Goal: Transaction & Acquisition: Purchase product/service

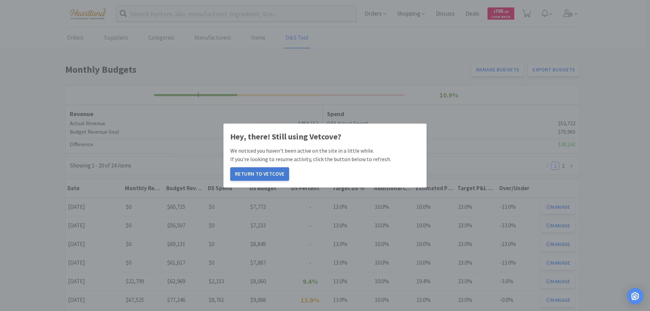
click at [258, 168] on button "Return to Vetcove" at bounding box center [259, 174] width 59 height 14
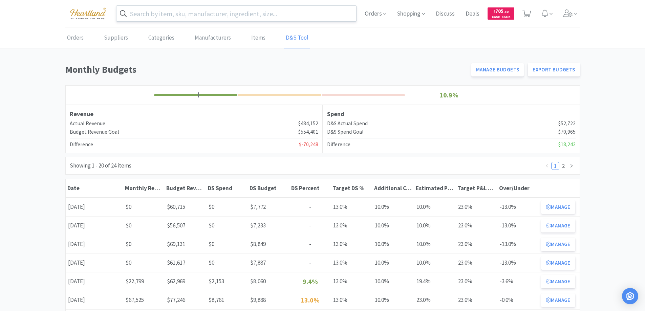
click at [143, 11] on input "text" at bounding box center [237, 14] width 240 height 16
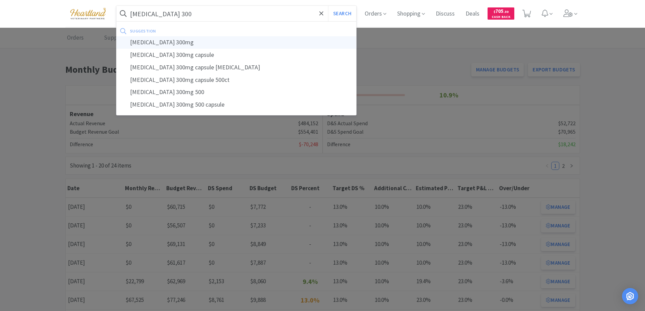
click at [173, 39] on div "[MEDICAL_DATA] 300mg" at bounding box center [237, 42] width 240 height 13
type input "gabapentin 300mg"
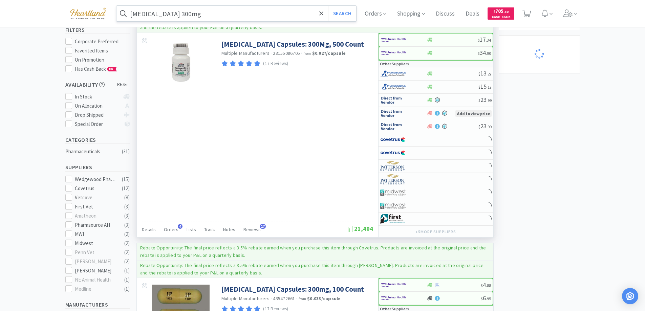
scroll to position [135, 0]
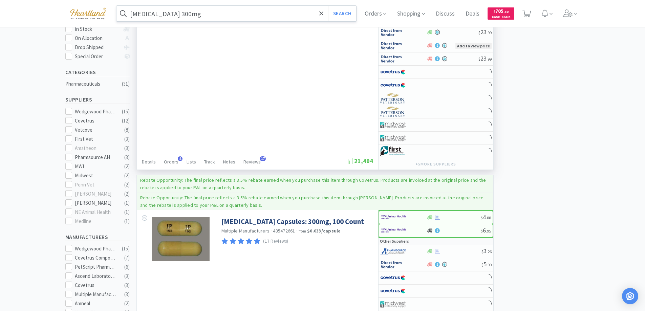
select select "1"
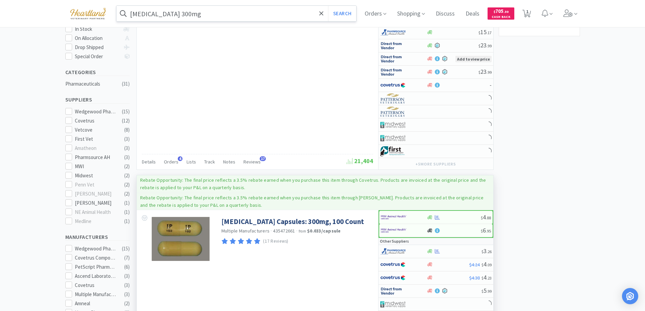
scroll to position [203, 0]
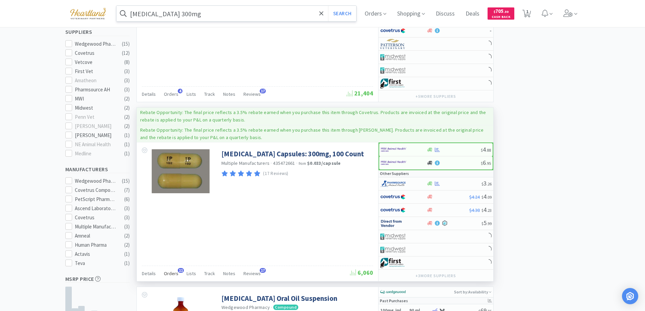
click at [167, 272] on span "Orders" at bounding box center [171, 274] width 15 height 6
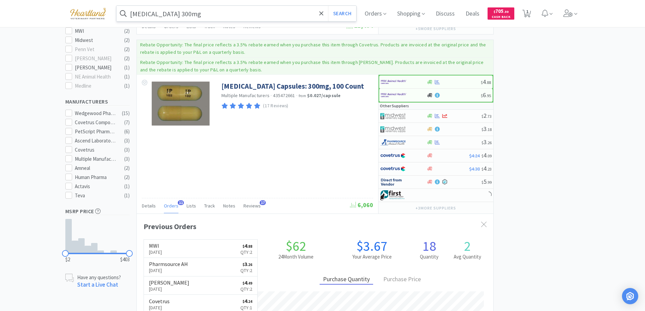
scroll to position [182, 357]
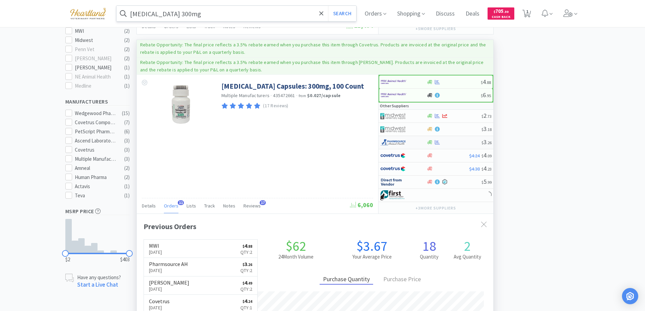
click at [415, 140] on div at bounding box center [398, 143] width 37 height 12
select select "1"
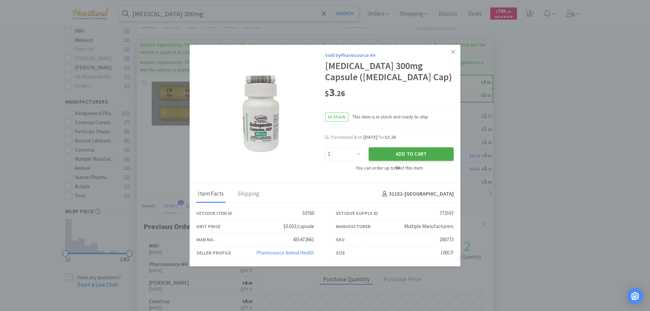
click at [409, 154] on button "Add to Cart" at bounding box center [411, 155] width 85 height 14
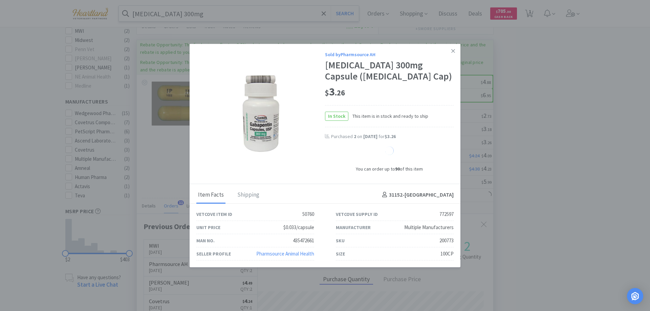
select select "1"
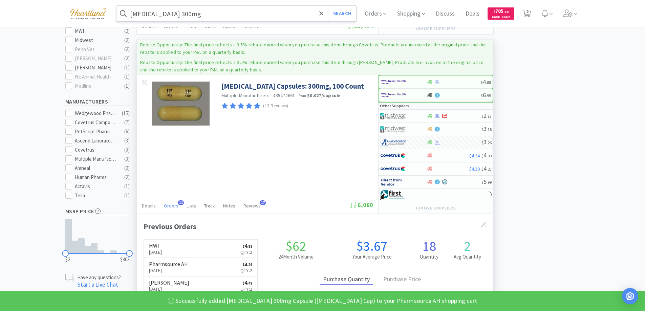
click at [204, 19] on input "gabapentin 300mg" at bounding box center [237, 14] width 240 height 16
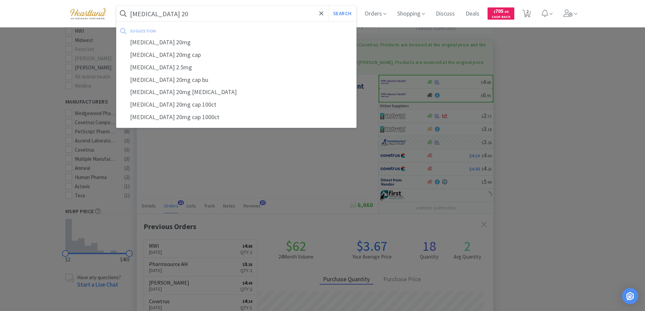
type input "fluoxetine 20"
click at [328, 6] on button "Search" at bounding box center [342, 14] width 28 height 16
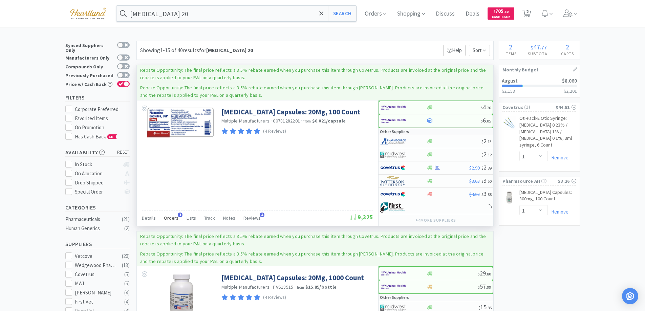
click at [167, 219] on span "Orders" at bounding box center [171, 218] width 15 height 6
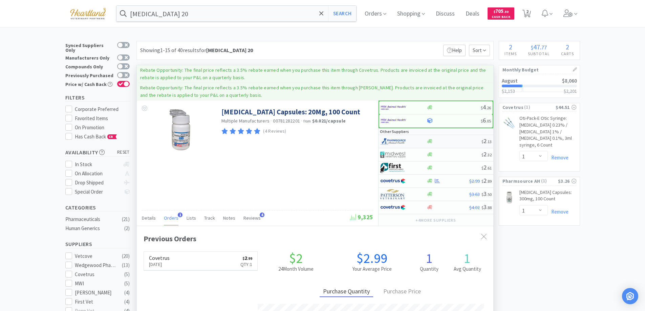
scroll to position [175, 357]
click at [412, 141] on div at bounding box center [398, 142] width 37 height 12
select select "1"
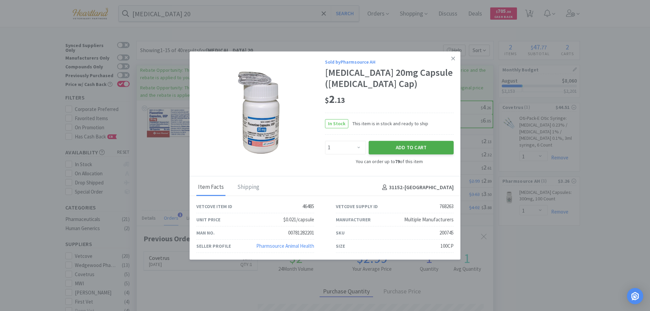
click at [409, 147] on button "Add to Cart" at bounding box center [411, 148] width 85 height 14
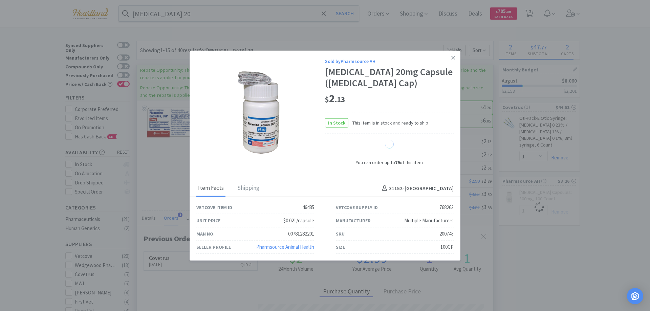
select select "1"
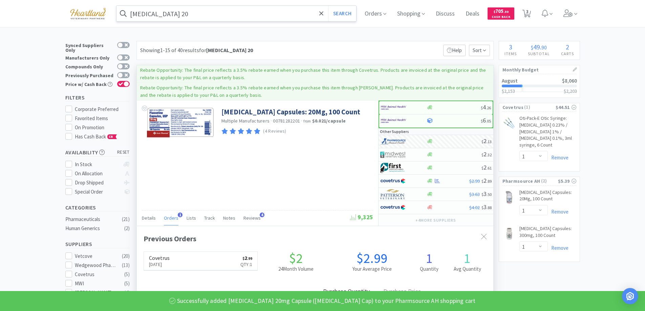
click at [188, 15] on input "fluoxetine 20" at bounding box center [237, 14] width 240 height 16
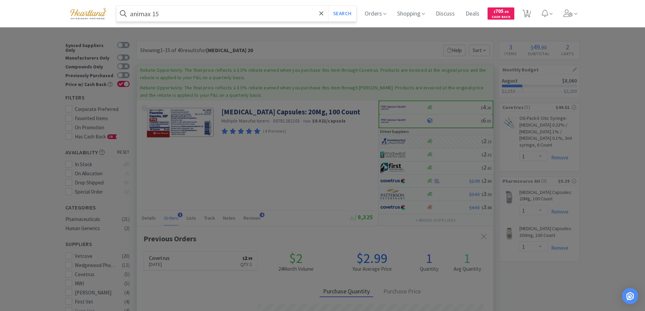
type input "animax 15"
click at [328, 6] on button "Search" at bounding box center [342, 14] width 28 height 16
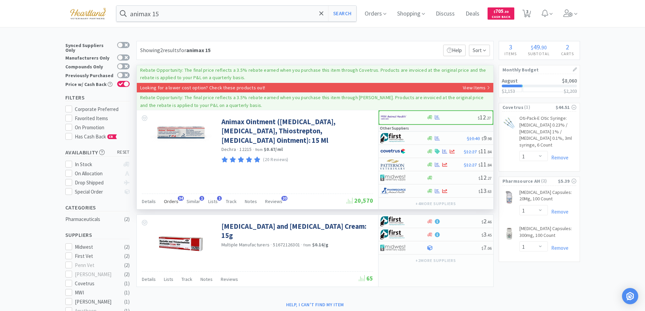
click at [174, 204] on span "Orders" at bounding box center [171, 202] width 15 height 6
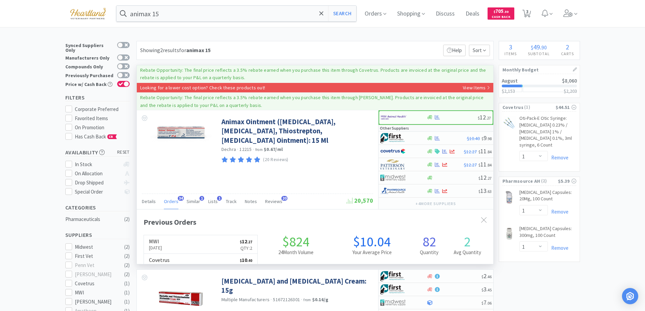
scroll to position [182, 357]
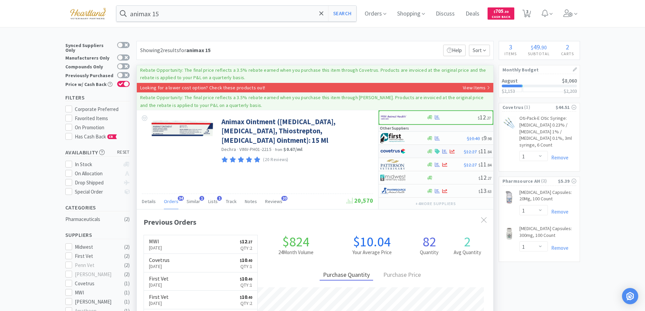
click at [411, 151] on div at bounding box center [398, 152] width 37 height 12
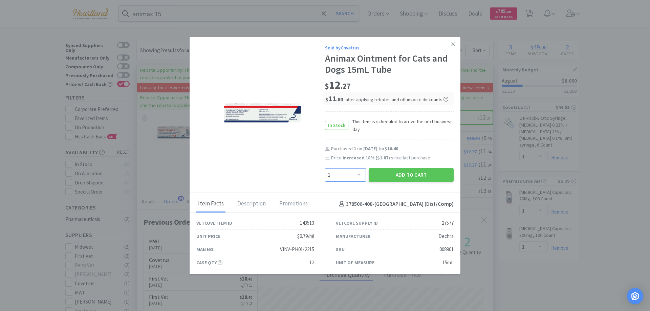
click at [355, 177] on select "Enter Quantity 1 2 3 4 5 6 7 8 9 10 11 12 13 14 15 16 17 18 19 20 Enter Quantity" at bounding box center [345, 175] width 41 height 14
select select "3"
click at [325, 168] on select "Enter Quantity 1 2 3 4 5 6 7 8 9 10 11 12 13 14 15 16 17 18 19 20 Enter Quantity" at bounding box center [345, 175] width 41 height 14
click at [414, 174] on button "Add to Cart" at bounding box center [411, 175] width 85 height 14
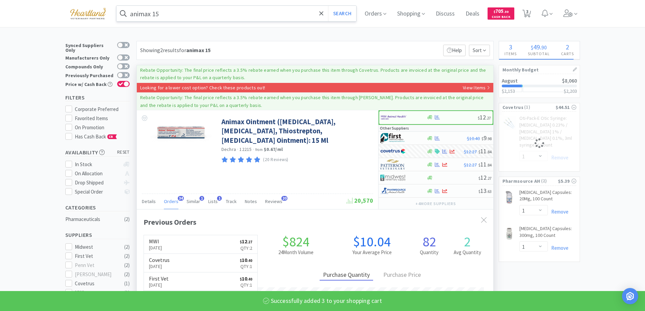
select select "3"
select select "1"
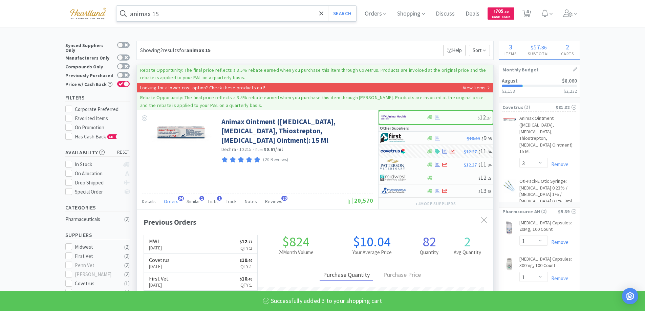
click at [223, 20] on input "animax 15" at bounding box center [237, 14] width 240 height 16
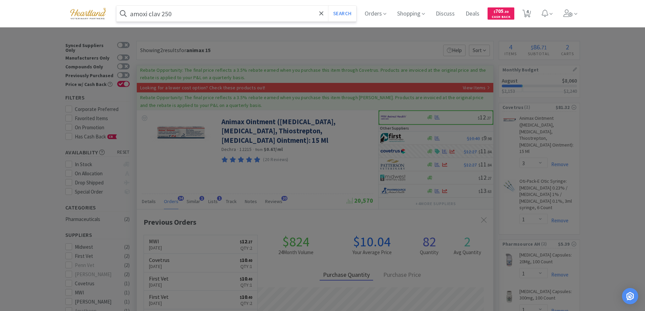
type input "amoxi clav 250"
click at [328, 6] on button "Search" at bounding box center [342, 14] width 28 height 16
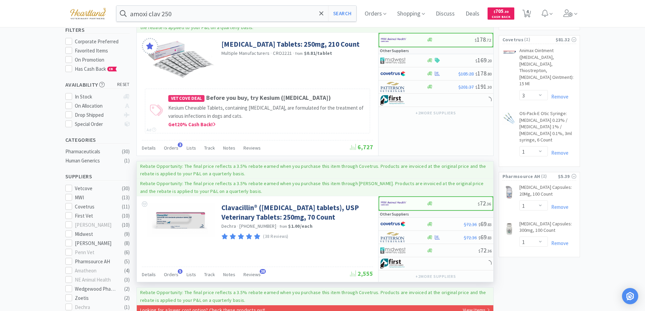
scroll to position [135, 0]
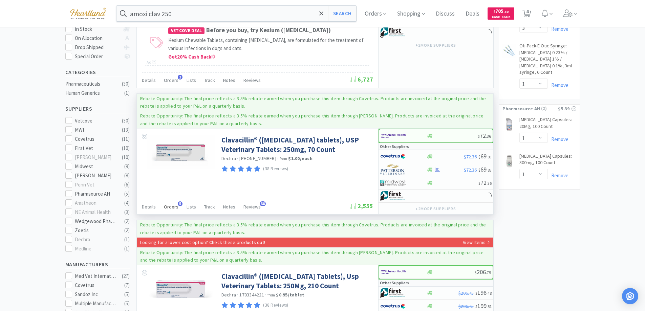
click at [172, 210] on span "Orders" at bounding box center [171, 207] width 15 height 6
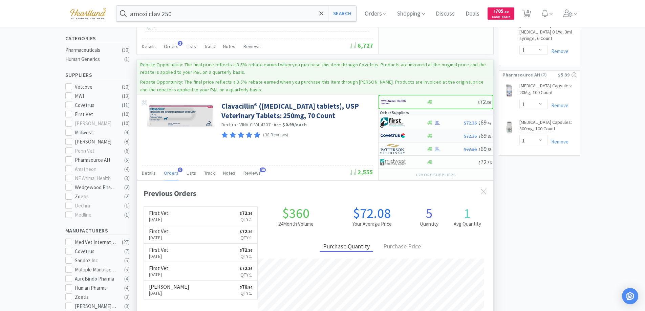
scroll to position [175, 357]
click at [420, 128] on div at bounding box center [403, 123] width 46 height 12
select select "1"
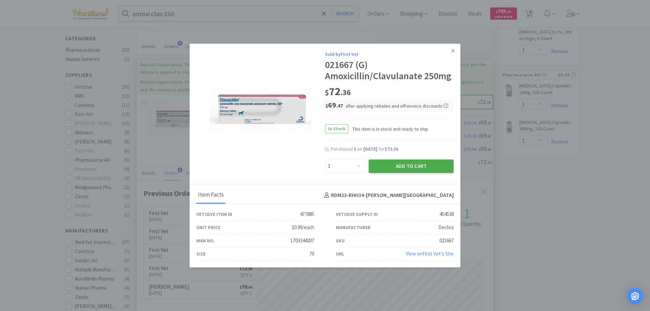
click at [416, 165] on button "Add to Cart" at bounding box center [411, 167] width 85 height 14
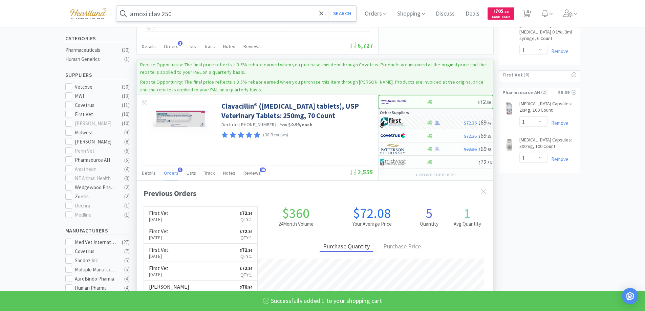
select select "1"
click at [241, 11] on input "amoxi clav 250" at bounding box center [237, 14] width 240 height 16
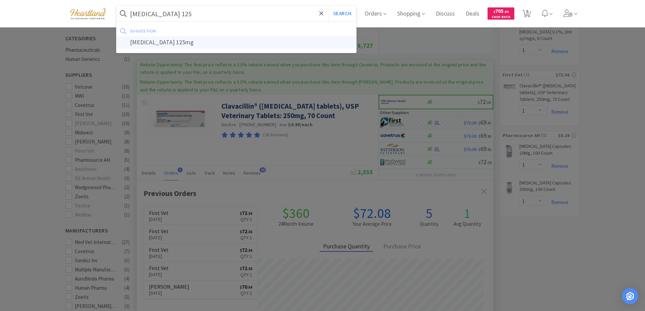
type input "famciclovir 125"
click at [328, 6] on button "Search" at bounding box center [342, 14] width 28 height 16
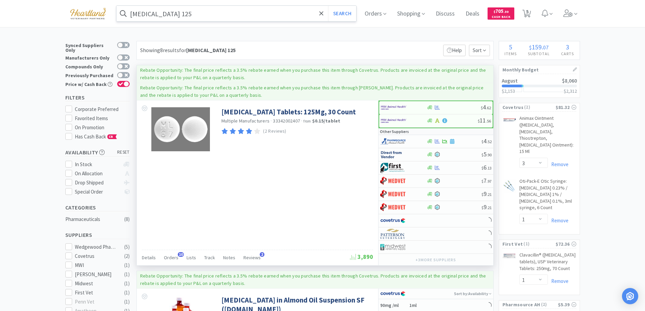
scroll to position [68, 0]
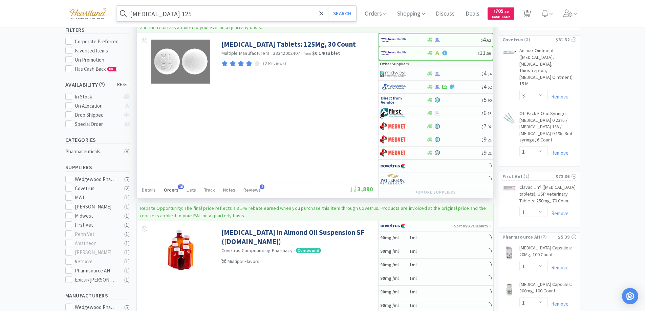
click at [171, 190] on span "Orders" at bounding box center [171, 190] width 15 height 6
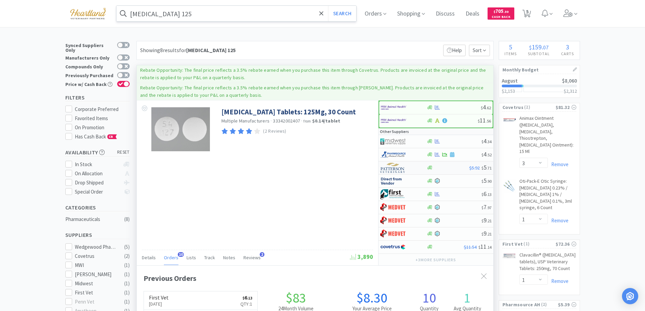
scroll to position [182, 357]
click at [413, 152] on div at bounding box center [398, 155] width 37 height 12
select select "1"
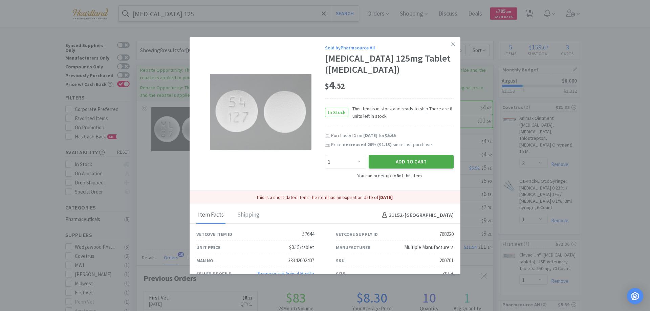
click at [411, 161] on button "Add to Cart" at bounding box center [411, 162] width 85 height 14
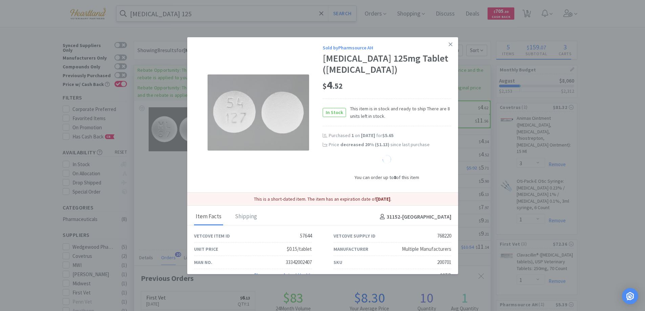
select select "1"
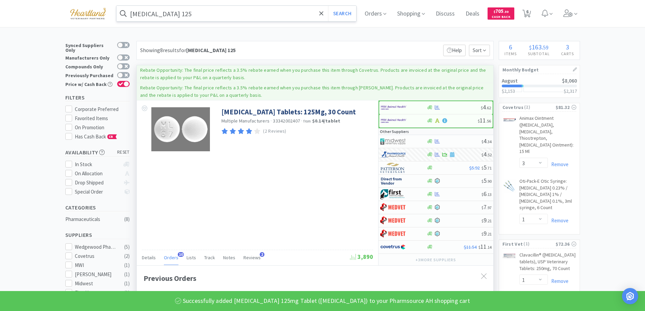
click at [224, 17] on input "famciclovir 125" at bounding box center [237, 14] width 240 height 16
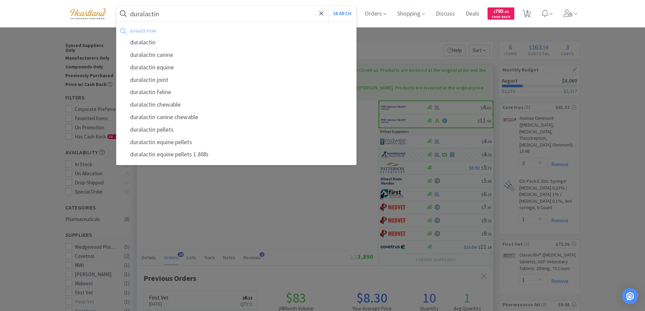
type input "duralactin"
click at [328, 6] on button "Search" at bounding box center [342, 14] width 28 height 16
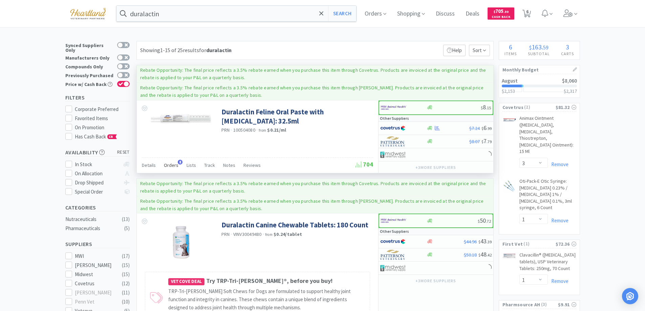
click at [169, 163] on span "Orders" at bounding box center [171, 165] width 15 height 6
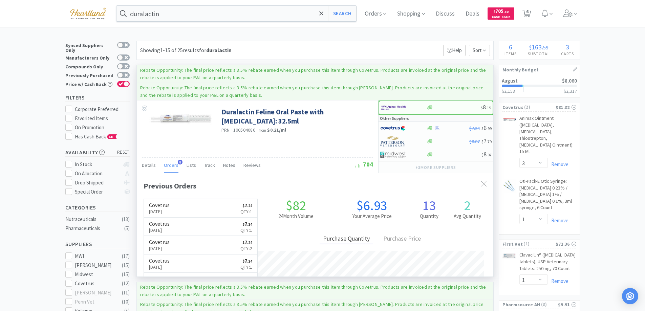
scroll to position [181, 357]
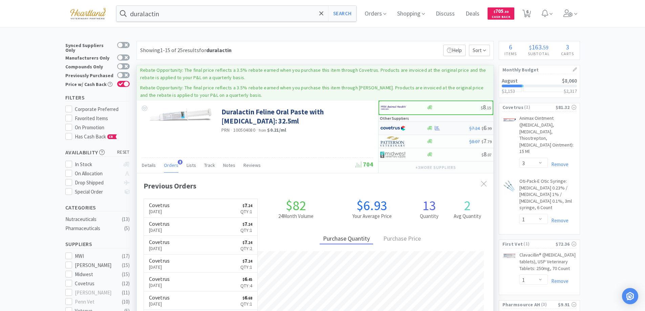
click at [413, 127] on div at bounding box center [398, 129] width 37 height 12
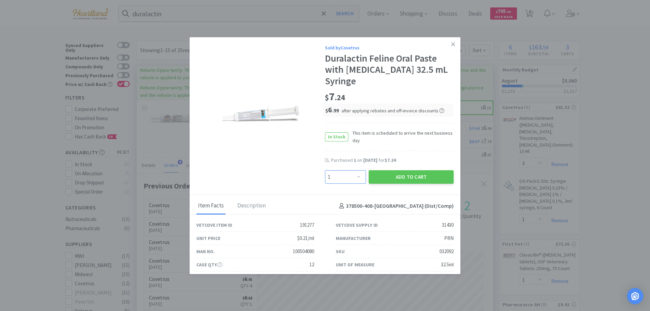
click at [356, 170] on select "Enter Quantity 1 2 3 4 5 6 7 8 9 10 11 12 13 14 15 16 17 18 19 20 Enter Quantity" at bounding box center [345, 177] width 41 height 14
select select "2"
click at [325, 170] on select "Enter Quantity 1 2 3 4 5 6 7 8 9 10 11 12 13 14 15 16 17 18 19 20 Enter Quantity" at bounding box center [345, 177] width 41 height 14
click at [425, 170] on button "Add to Cart" at bounding box center [411, 177] width 85 height 14
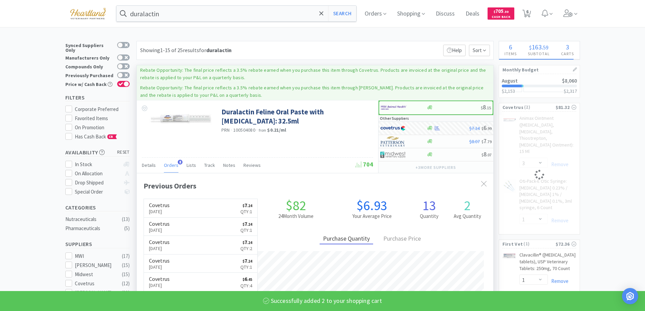
select select "2"
select select "1"
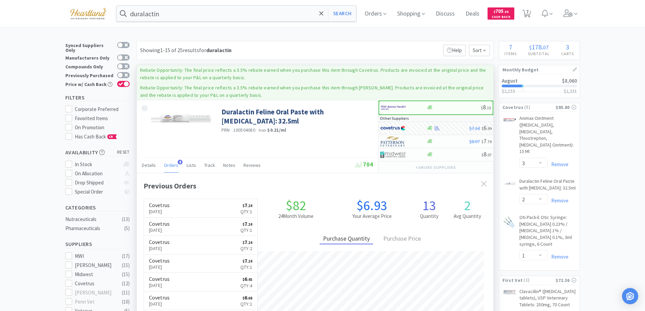
click at [190, 22] on div "duralactin Search Orders Shopping Discuss Discuss Deals Deals $ 705 . 30 Cash B…" at bounding box center [322, 13] width 515 height 27
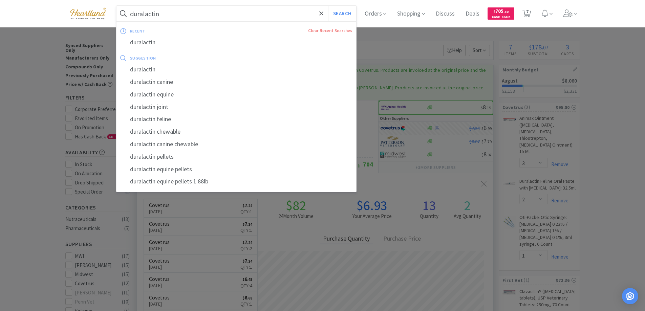
click at [190, 17] on input "duralactin" at bounding box center [237, 14] width 240 height 16
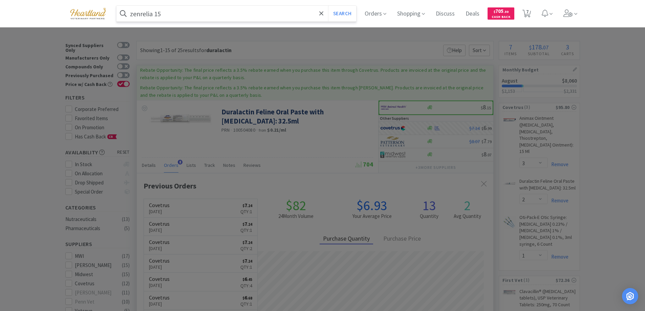
type input "zenrelia 15"
click at [328, 6] on button "Search" at bounding box center [342, 14] width 28 height 16
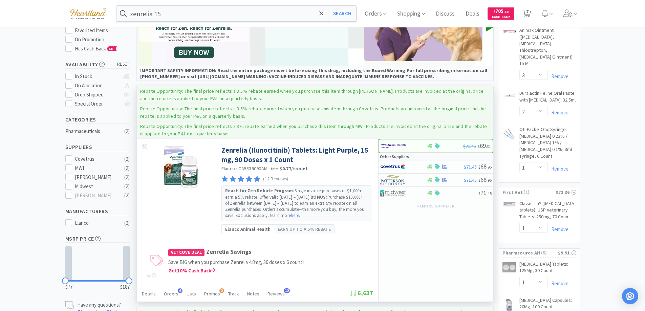
scroll to position [54, 0]
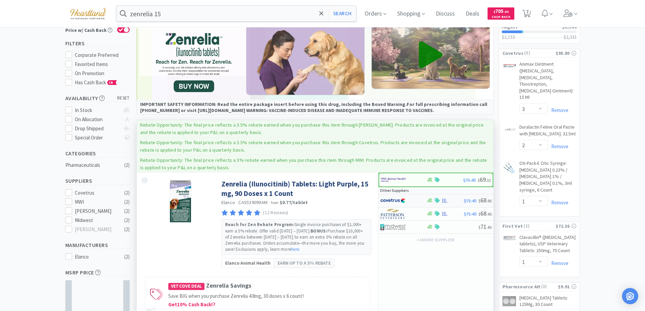
click at [414, 200] on div at bounding box center [398, 201] width 37 height 12
select select "1"
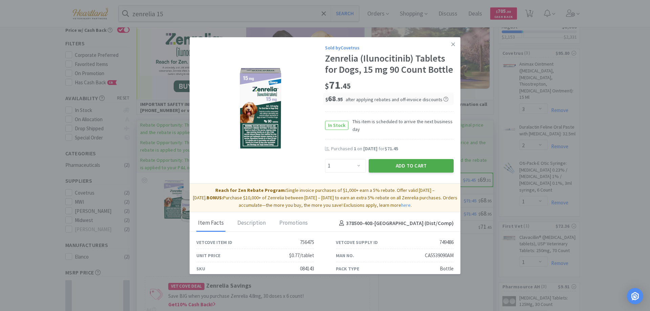
click at [401, 173] on button "Add to Cart" at bounding box center [411, 166] width 85 height 14
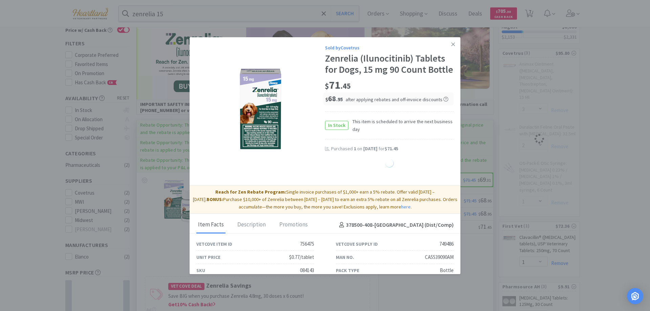
select select "1"
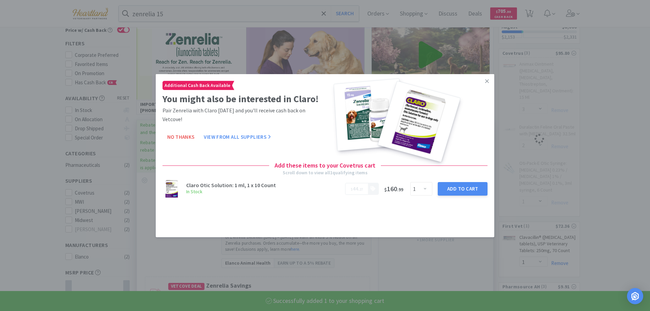
select select "1"
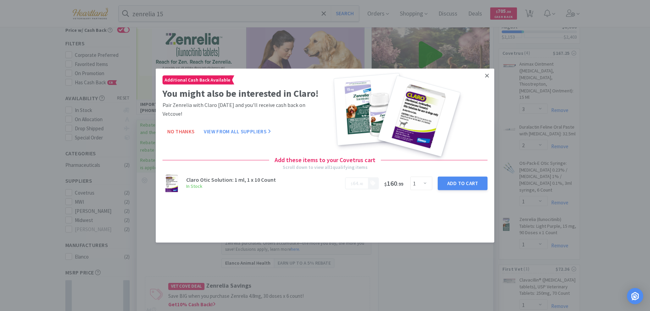
click at [487, 72] on icon at bounding box center [487, 75] width 4 height 6
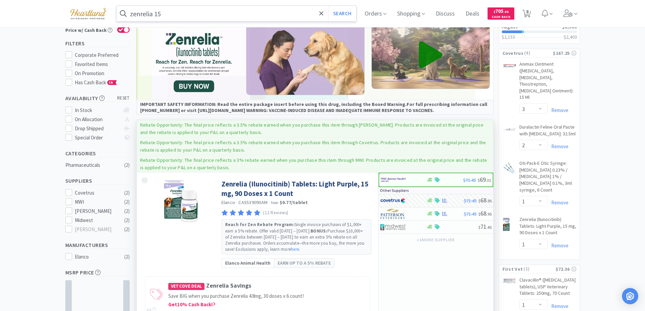
click at [199, 14] on input "zenrelia 15" at bounding box center [237, 14] width 240 height 16
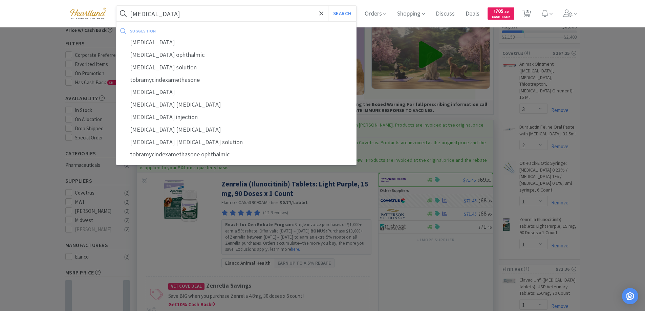
type input "tobramycin"
click at [328, 6] on button "Search" at bounding box center [342, 14] width 28 height 16
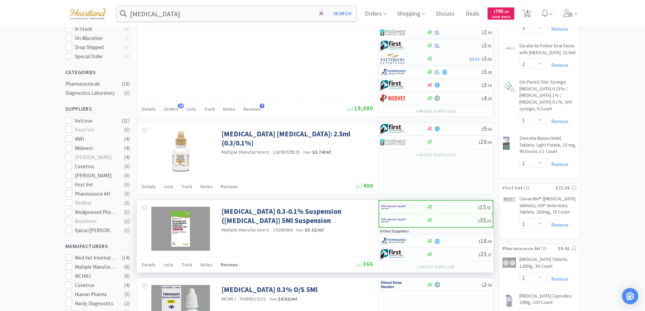
scroll to position [34, 0]
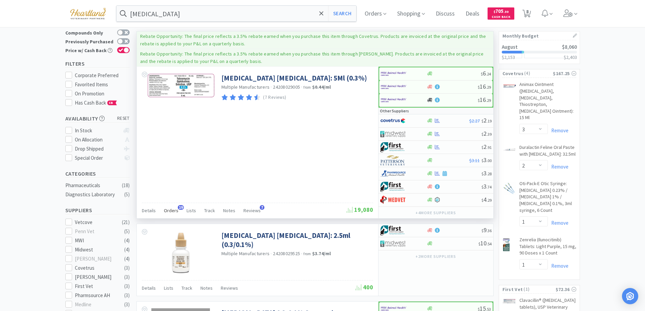
click at [170, 211] on span "Orders" at bounding box center [171, 211] width 15 height 6
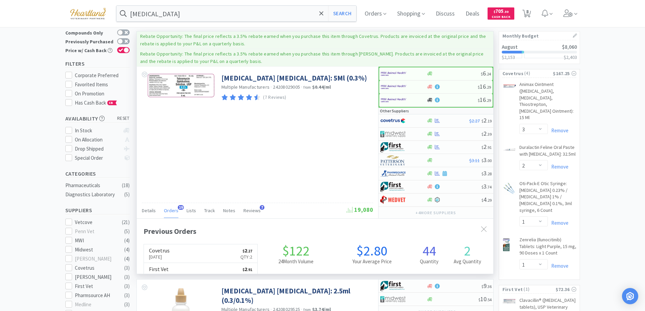
scroll to position [182, 357]
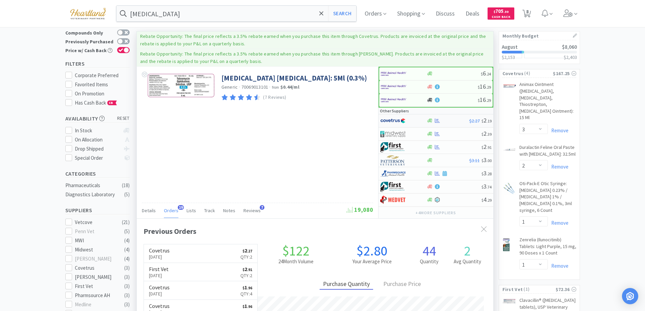
click at [416, 119] on div at bounding box center [398, 121] width 37 height 12
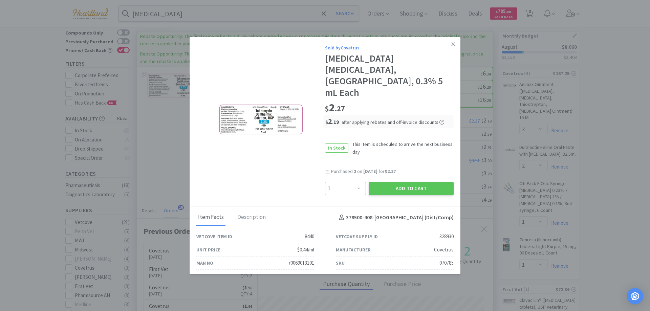
click at [355, 182] on select "Enter Quantity 1 2 3 4 5 6 7 8 9 10 11 12 13 14 15 16 17 18 19 20 Enter Quantity" at bounding box center [345, 189] width 41 height 14
select select "2"
click at [325, 182] on select "Enter Quantity 1 2 3 4 5 6 7 8 9 10 11 12 13 14 15 16 17 18 19 20 Enter Quantity" at bounding box center [345, 189] width 41 height 14
click at [406, 182] on button "Add to Cart" at bounding box center [411, 189] width 85 height 14
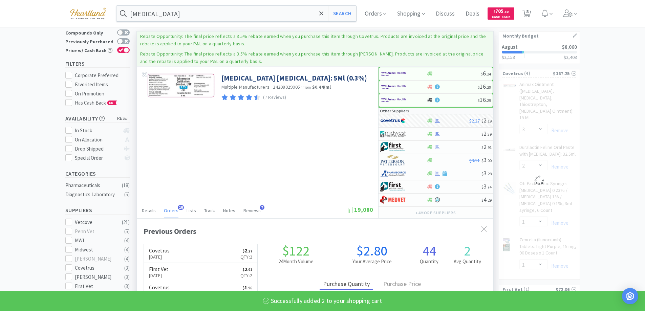
select select "2"
select select "1"
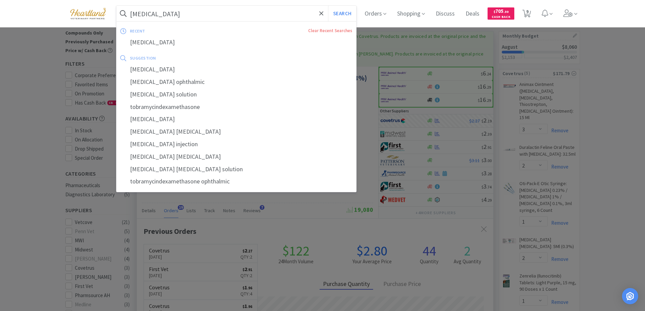
click at [195, 17] on input "tobramycin" at bounding box center [237, 14] width 240 height 16
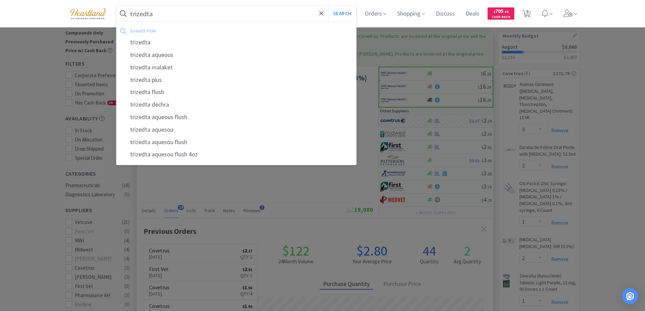
type input "trizedta"
click at [328, 6] on button "Search" at bounding box center [342, 14] width 28 height 16
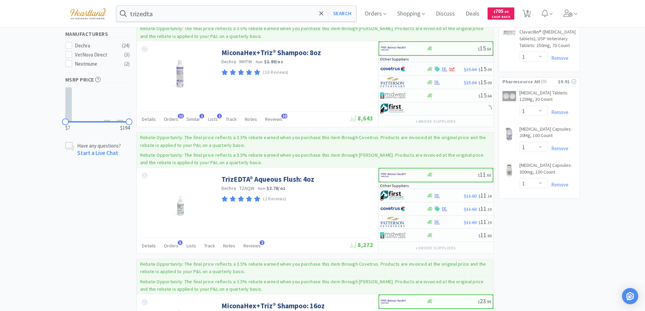
scroll to position [373, 0]
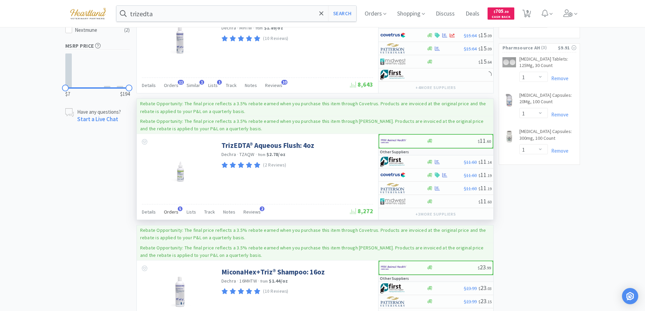
click at [168, 211] on span "Orders" at bounding box center [171, 212] width 15 height 6
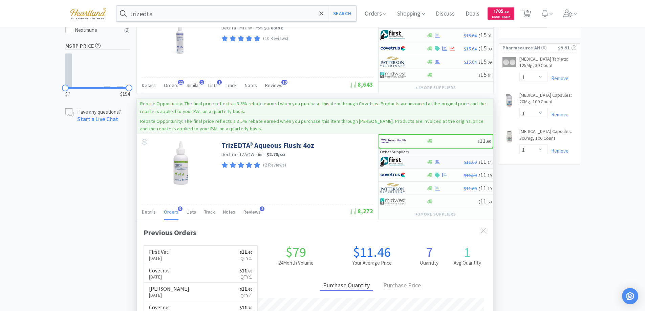
scroll to position [175, 357]
click at [410, 160] on div at bounding box center [398, 162] width 37 height 12
select select "1"
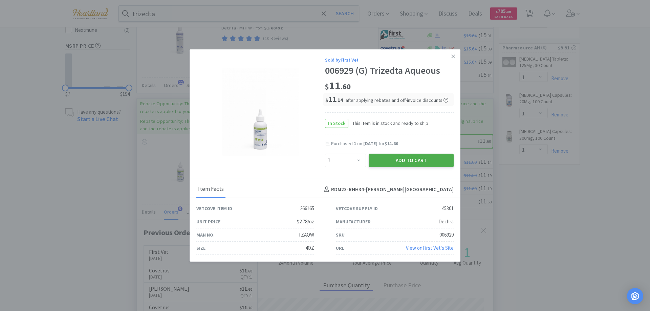
click at [410, 162] on button "Add to Cart" at bounding box center [411, 161] width 85 height 14
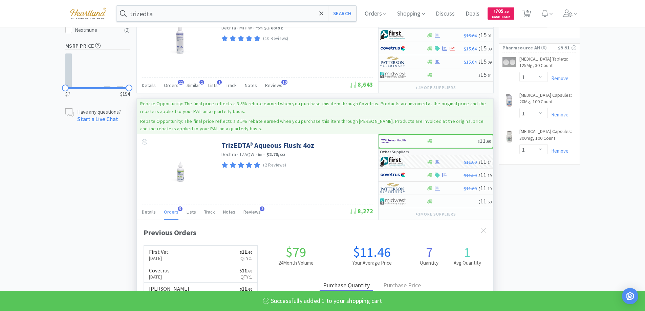
select select "1"
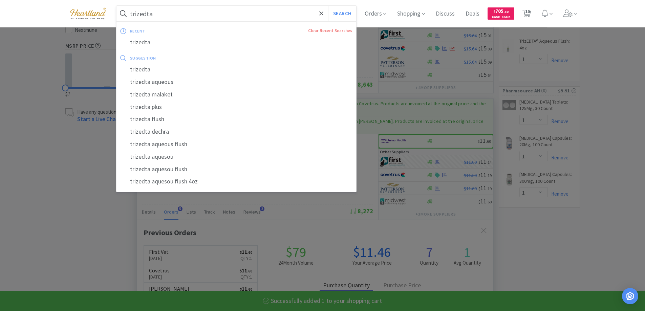
click at [227, 10] on input "trizedta" at bounding box center [237, 14] width 240 height 16
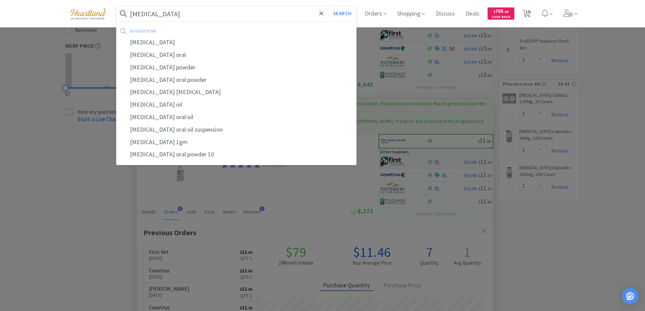
type input "sucralfate"
click at [328, 6] on button "Search" at bounding box center [342, 14] width 28 height 16
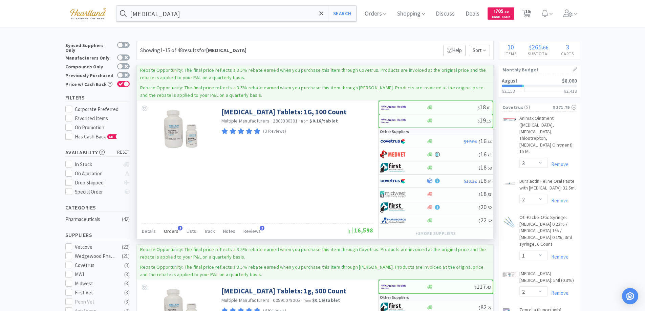
click at [168, 230] on span "Orders" at bounding box center [171, 231] width 15 height 6
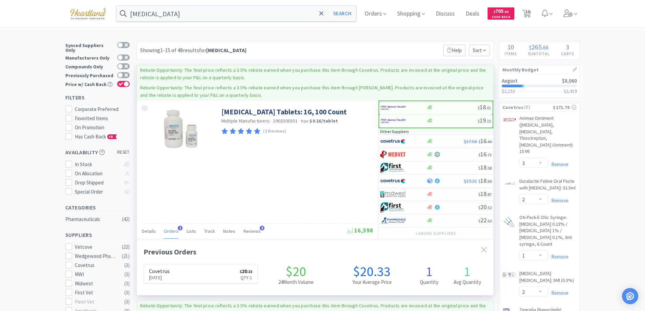
scroll to position [175, 357]
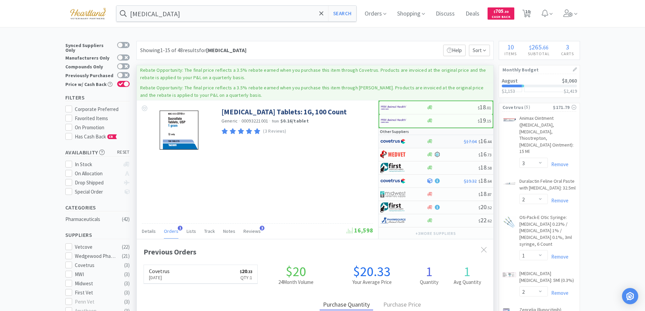
click at [415, 139] on div at bounding box center [398, 142] width 37 height 12
select select "1"
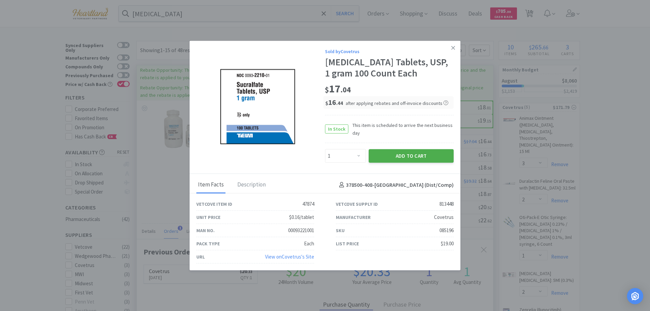
click at [422, 154] on button "Add to Cart" at bounding box center [411, 156] width 85 height 14
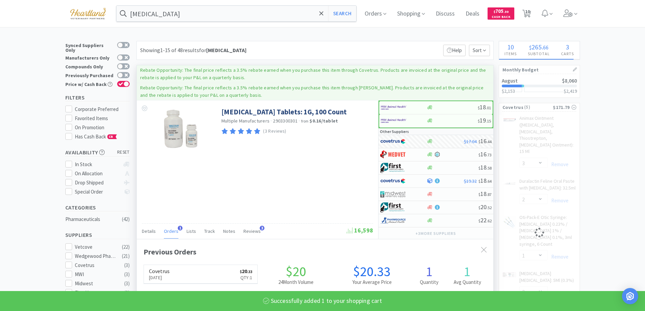
select select "1"
select select "2"
select select "1"
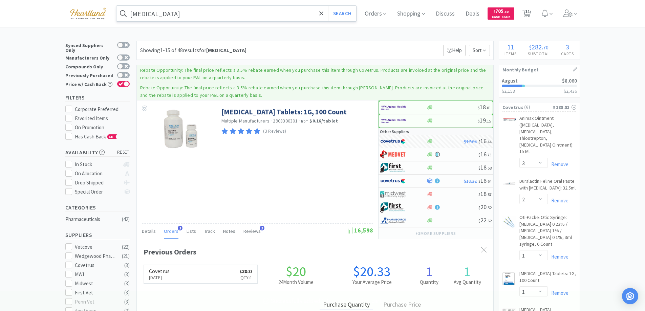
click at [181, 9] on input "sucralfate" at bounding box center [237, 14] width 240 height 16
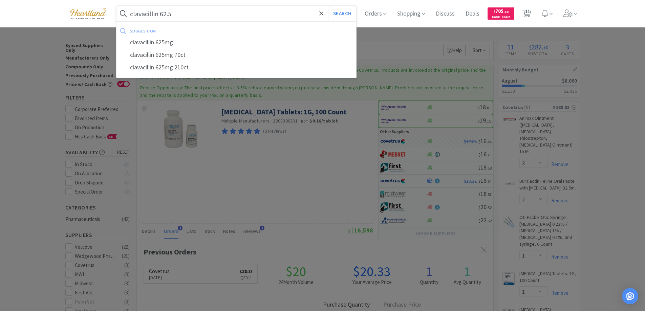
type input "clavacillin 62.5"
click at [328, 6] on button "Search" at bounding box center [342, 14] width 28 height 16
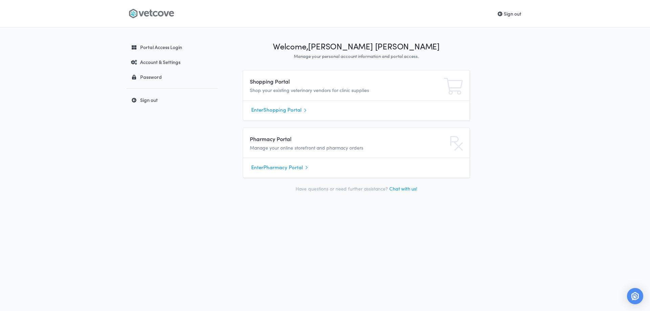
click at [285, 110] on link "Enter Shopping Portal" at bounding box center [356, 110] width 210 height 10
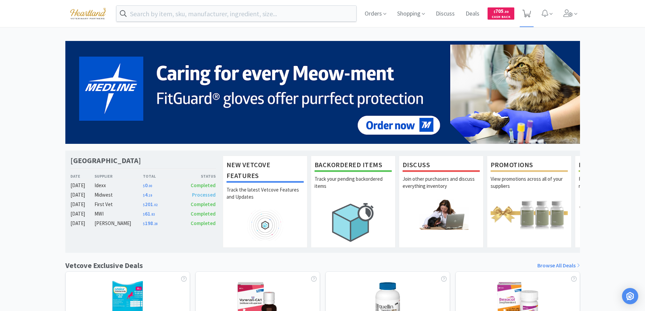
click at [531, 14] on span at bounding box center [527, 13] width 14 height 27
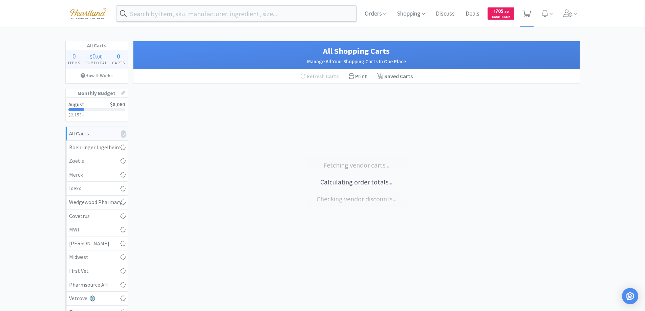
select select "3"
select select "2"
select select "1"
select select "2"
select select "1"
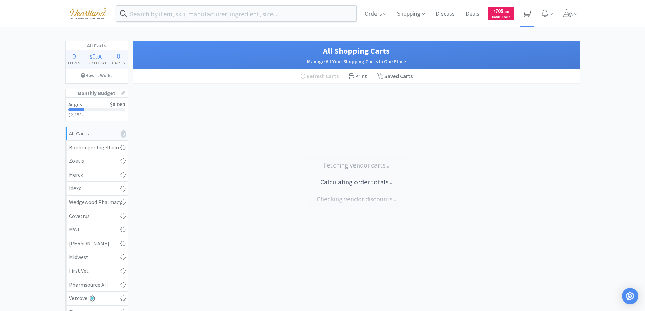
select select "1"
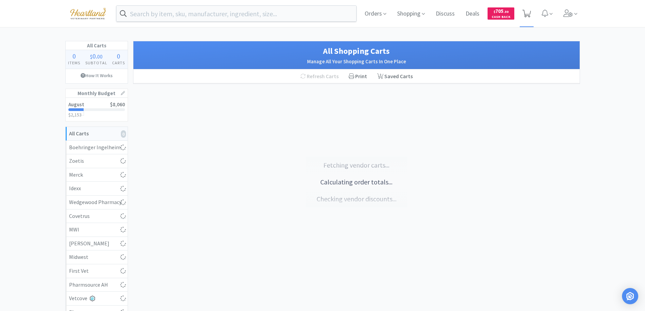
select select "1"
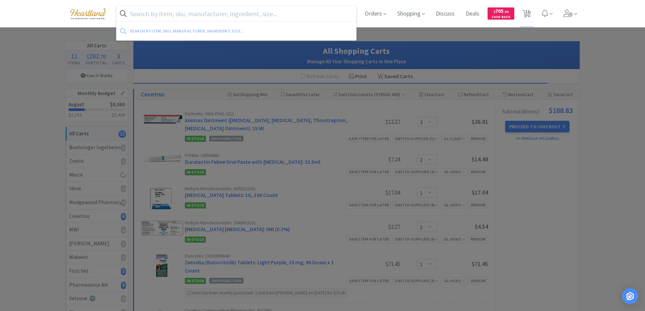
click at [220, 16] on input "text" at bounding box center [237, 14] width 240 height 16
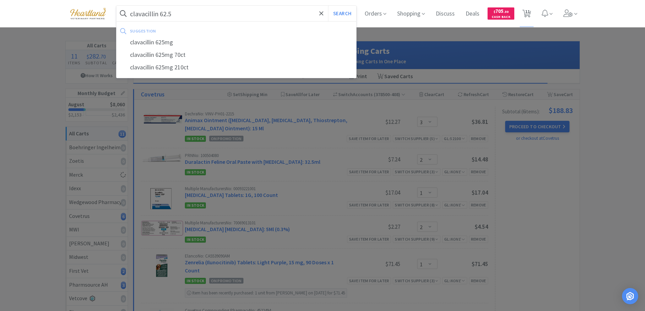
type input "clavacillin 62.5"
click at [328, 6] on button "Search" at bounding box center [342, 14] width 28 height 16
select select "3"
select select "2"
select select "1"
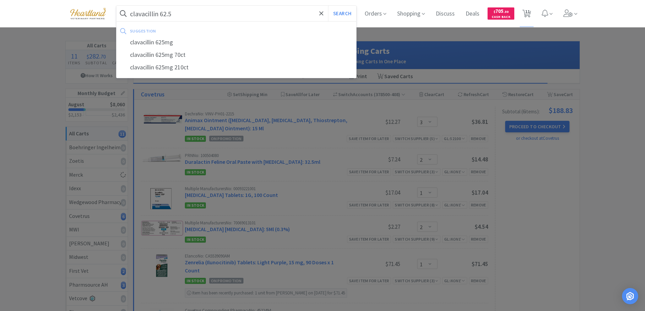
select select "1"
select select "2"
select select "1"
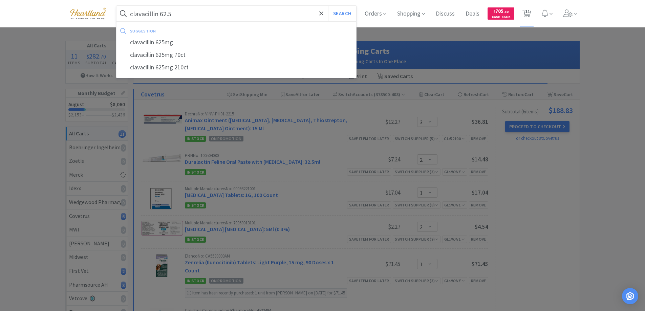
select select "1"
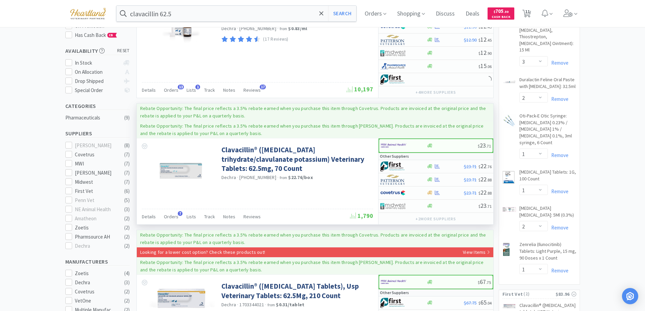
scroll to position [135, 0]
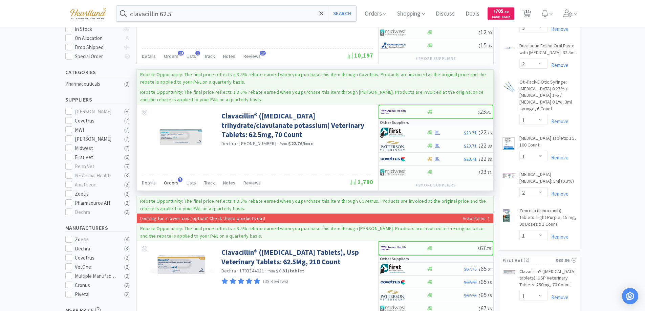
click at [173, 182] on span "Orders" at bounding box center [171, 183] width 15 height 6
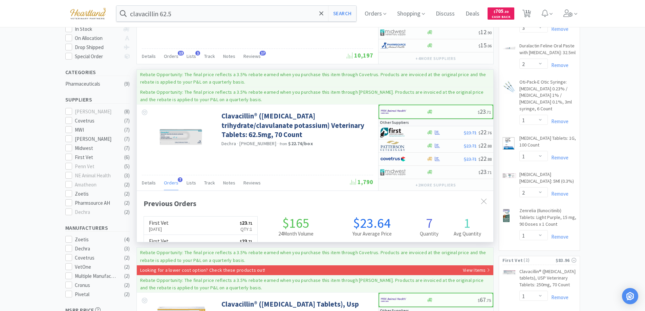
scroll to position [175, 357]
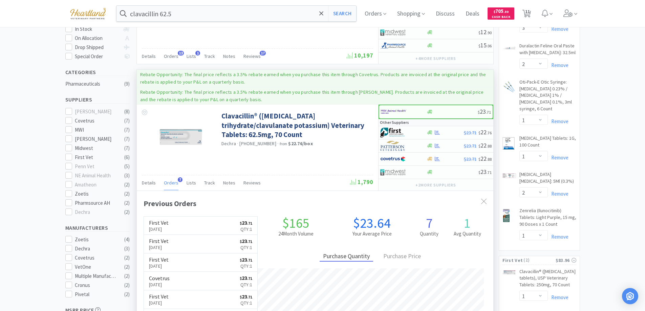
click at [173, 182] on span "Orders" at bounding box center [171, 183] width 15 height 6
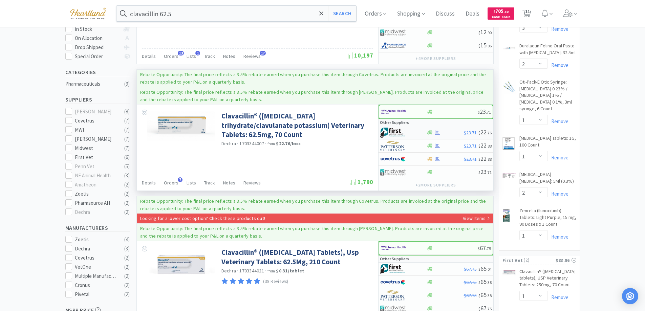
click at [417, 132] on div at bounding box center [398, 133] width 37 height 12
select select "1"
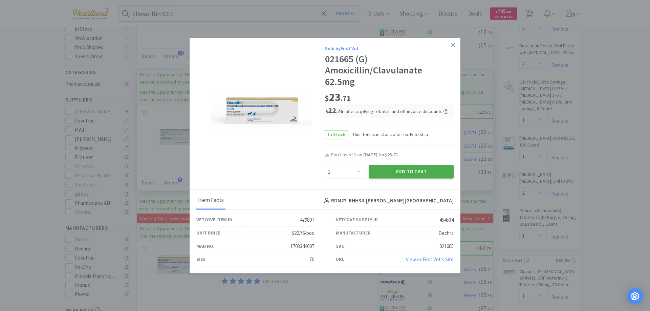
click at [413, 175] on button "Add to Cart" at bounding box center [411, 172] width 85 height 14
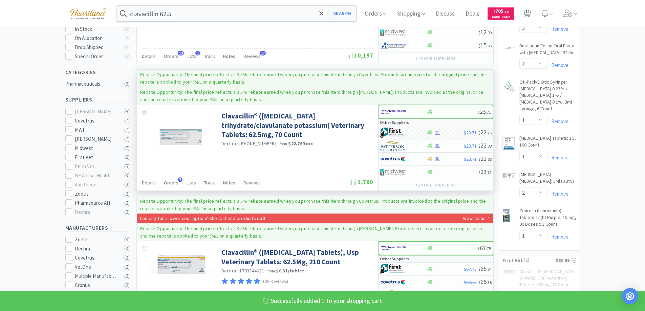
select select "1"
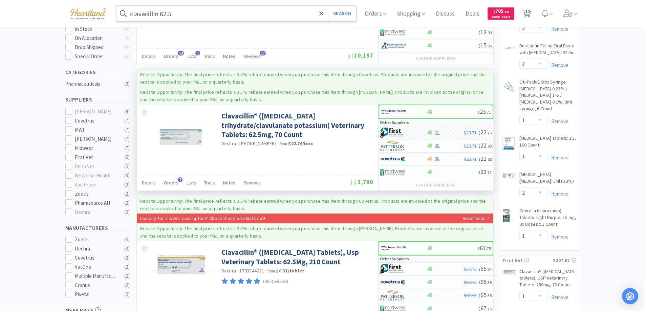
click at [218, 14] on input "clavacillin 62.5" at bounding box center [237, 14] width 240 height 16
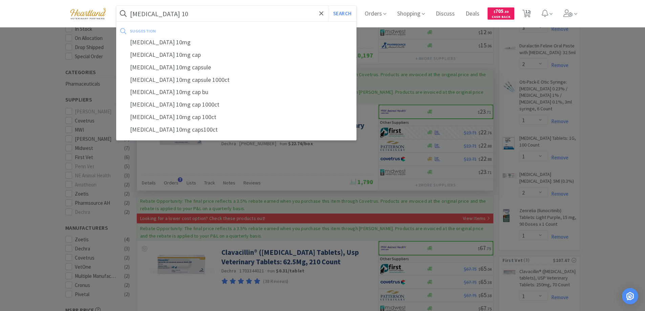
click at [328, 6] on button "Search" at bounding box center [342, 14] width 28 height 16
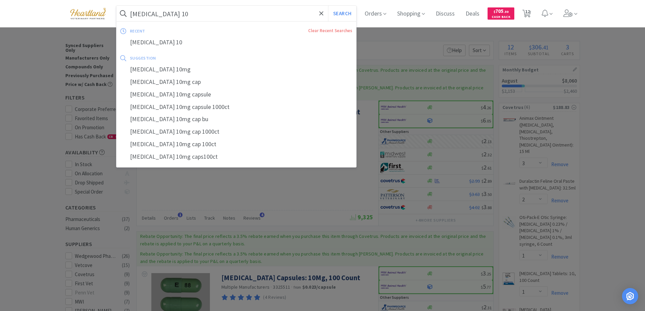
click at [215, 18] on input "fluoxetine 10" at bounding box center [237, 14] width 240 height 16
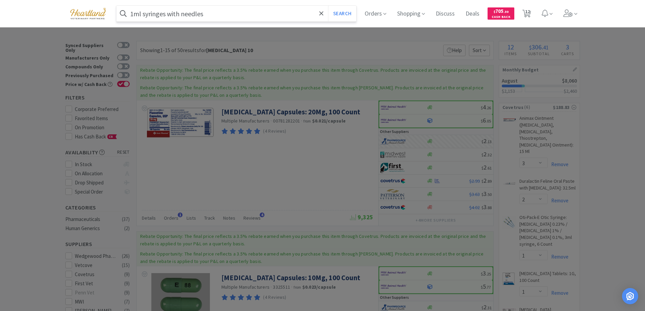
type input "1ml syringes with needles"
click at [328, 6] on button "Search" at bounding box center [342, 14] width 28 height 16
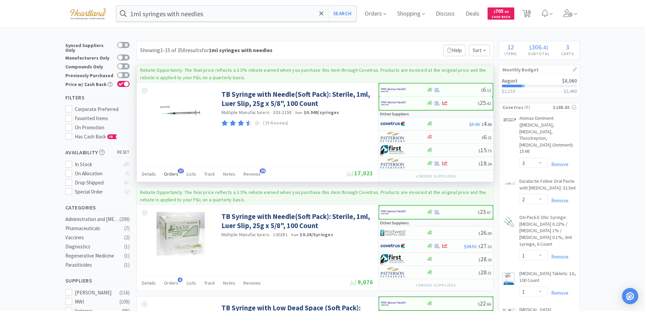
click at [170, 174] on span "Orders" at bounding box center [171, 174] width 15 height 6
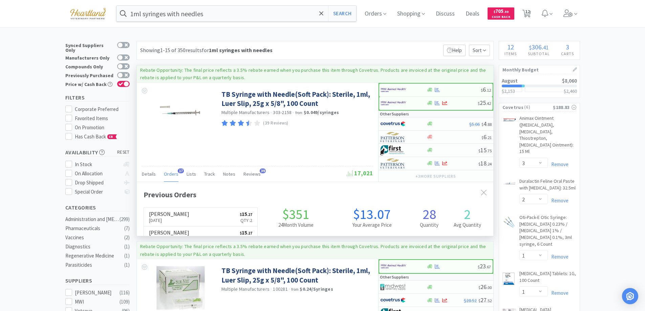
scroll to position [182, 357]
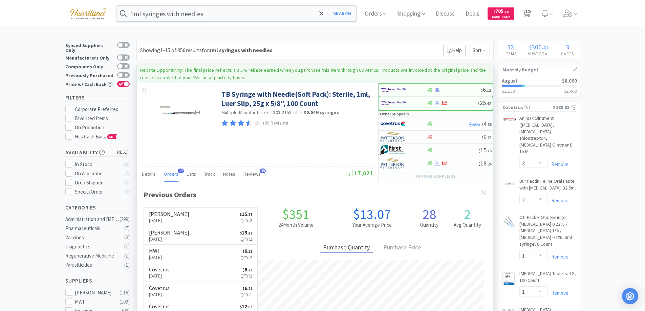
click at [170, 174] on span "Orders" at bounding box center [171, 174] width 15 height 6
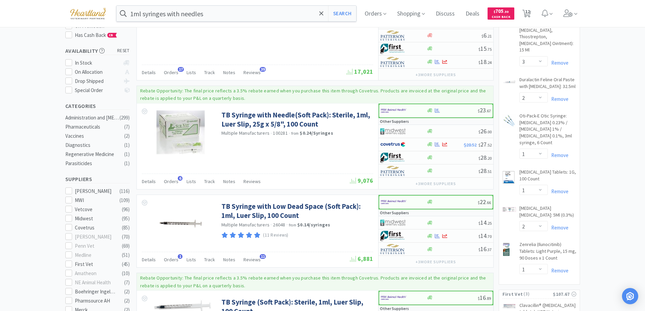
scroll to position [0, 0]
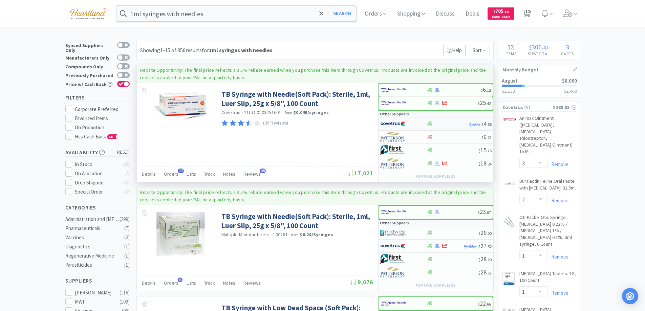
click at [410, 123] on div at bounding box center [398, 124] width 37 height 12
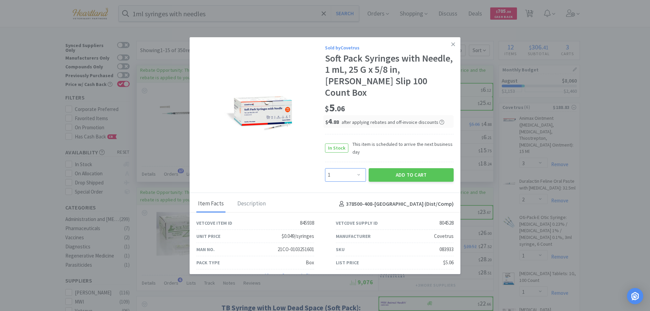
click at [354, 168] on select "Enter Quantity 1 2 3 4 5 6 7 8 9 10 11 12 13 14 15 16 17 18 19 20 Enter Quantity" at bounding box center [345, 175] width 41 height 14
select select "2"
click at [325, 168] on select "Enter Quantity 1 2 3 4 5 6 7 8 9 10 11 12 13 14 15 16 17 18 19 20 Enter Quantity" at bounding box center [345, 175] width 41 height 14
click at [411, 168] on button "Add to Cart" at bounding box center [411, 175] width 85 height 14
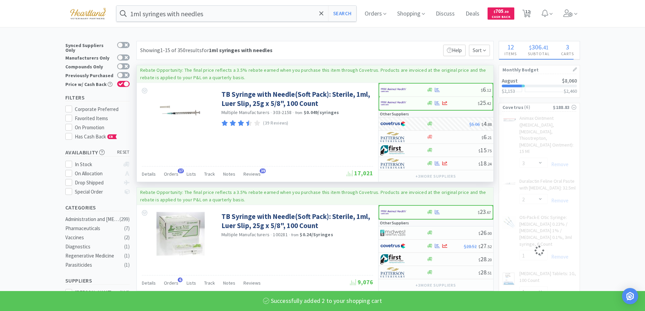
select select "2"
select select "1"
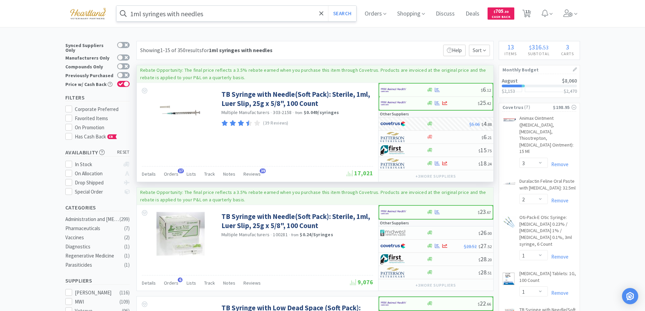
click at [223, 12] on input "1ml syringes with needles" at bounding box center [237, 14] width 240 height 16
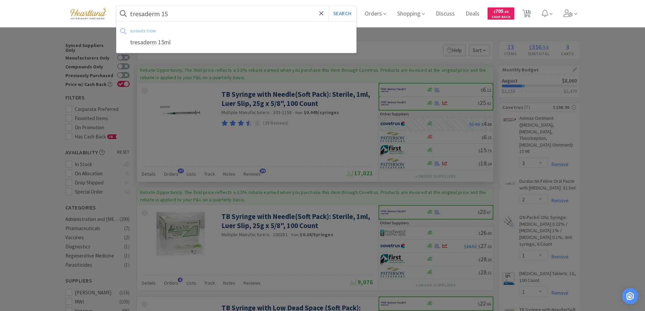
click at [328, 6] on button "Search" at bounding box center [342, 14] width 28 height 16
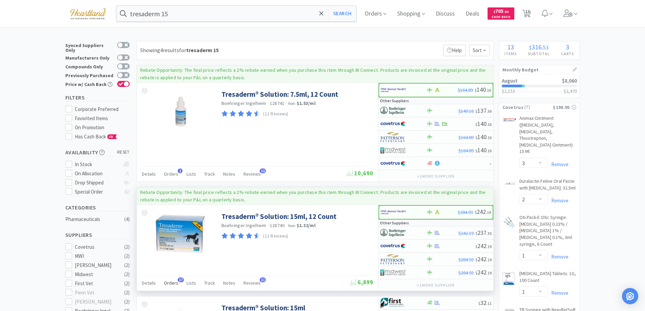
click at [165, 283] on span "Orders" at bounding box center [171, 283] width 15 height 6
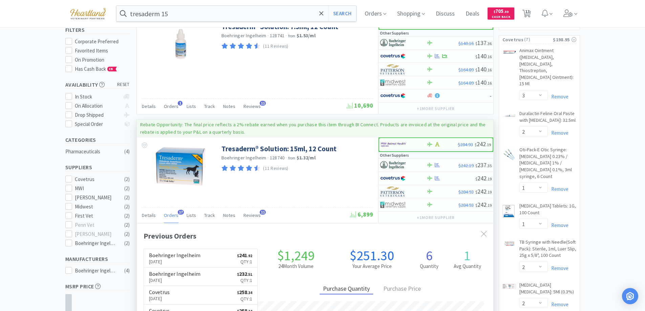
scroll to position [169, 0]
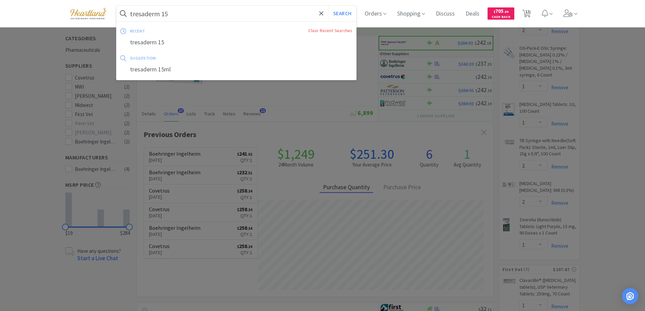
click at [227, 7] on input "tresaderm 15" at bounding box center [237, 14] width 240 height 16
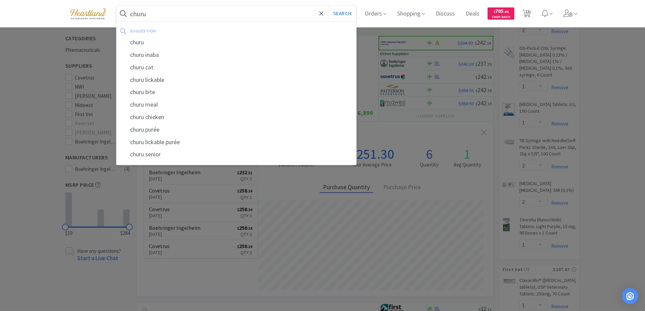
type input "churu"
click at [328, 6] on button "Search" at bounding box center [342, 14] width 28 height 16
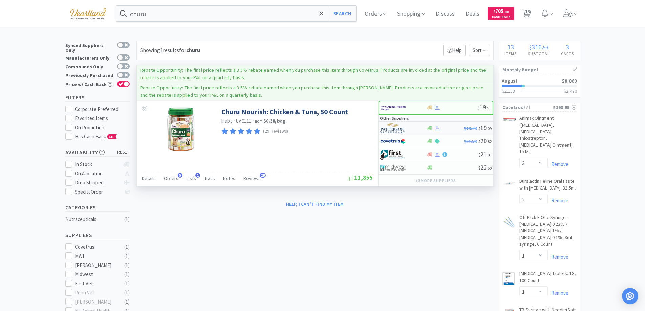
click at [412, 126] on div at bounding box center [398, 129] width 37 height 12
select select "1"
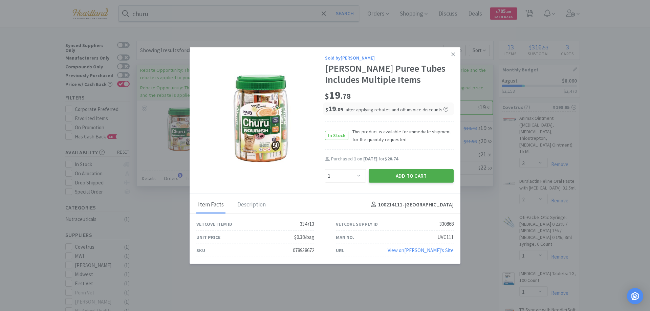
click at [407, 177] on button "Add to Cart" at bounding box center [411, 176] width 85 height 14
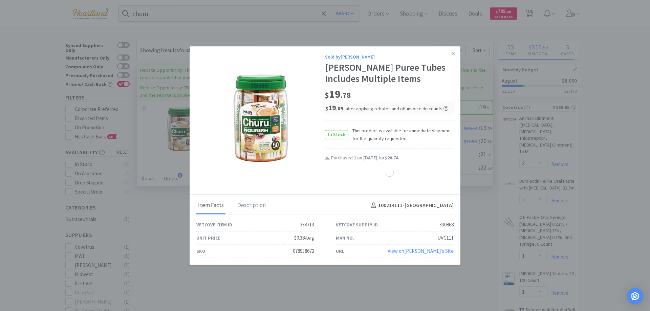
select select "1"
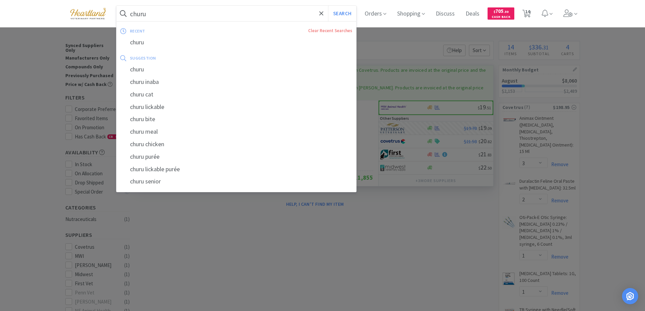
click at [228, 19] on input "churu" at bounding box center [237, 14] width 240 height 16
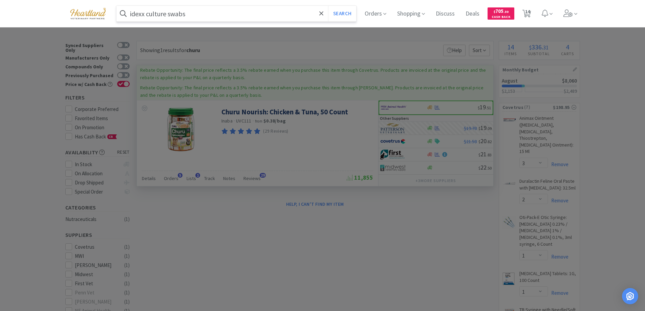
type input "idexx culture swabs"
click at [328, 6] on button "Search" at bounding box center [342, 14] width 28 height 16
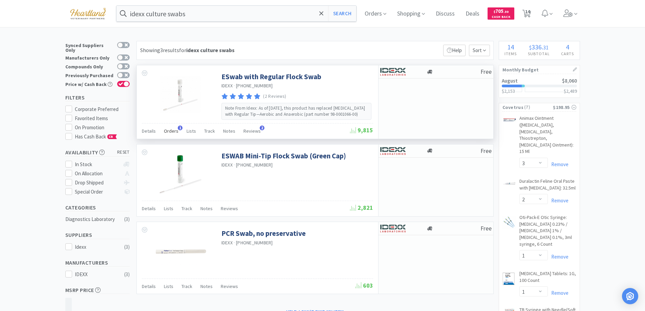
click at [167, 130] on span "Orders" at bounding box center [171, 131] width 15 height 6
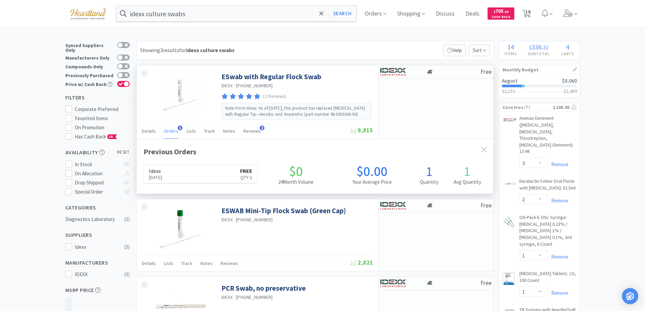
scroll to position [175, 357]
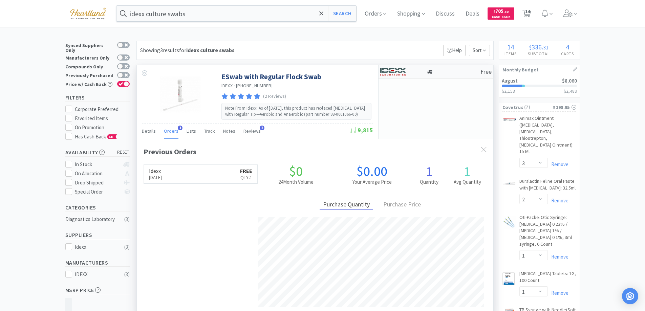
click at [412, 71] on div at bounding box center [398, 72] width 37 height 12
select select "1"
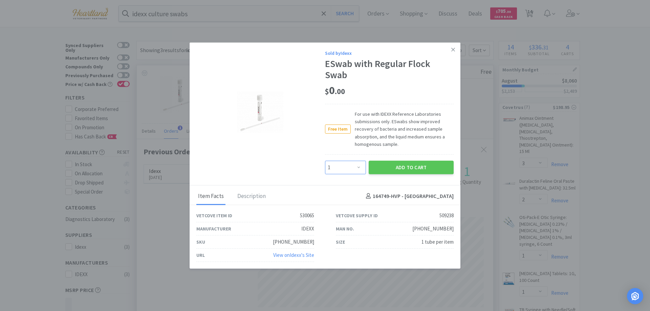
click at [357, 166] on select "Enter Quantity 1 2 3 4 5 6 7 8 9 10 11 12 13 14 15 16 17 18 19 20 Enter Quantity" at bounding box center [345, 168] width 41 height 14
click at [335, 165] on select "Enter Quantity 1 2 3 4 5 6 7 8 9 10 11 12 13 14 15 16 17 18 19 20 Enter Quantity" at bounding box center [345, 168] width 41 height 14
click at [334, 167] on select "Enter Quantity 1 2 3 4 5 6 7 8 9 10 11 12 13 14 15 16 17 18 19 20 Enter Quantity" at bounding box center [345, 168] width 41 height 14
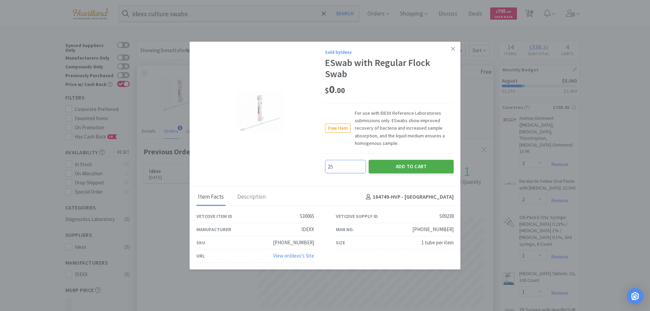
type input "25"
click at [413, 167] on button "Add to Cart" at bounding box center [411, 167] width 85 height 14
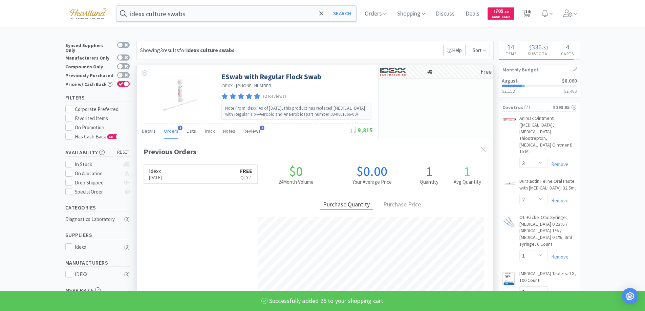
select select "25"
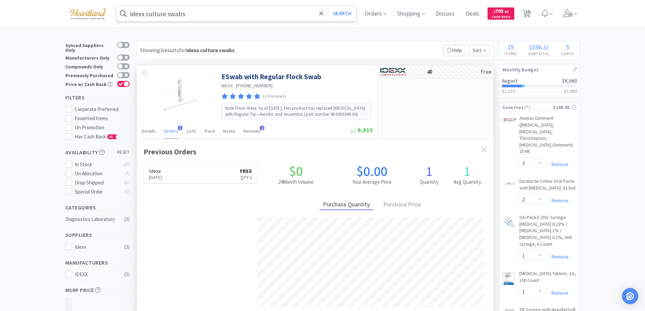
click at [218, 10] on input "idexx culture swabs" at bounding box center [237, 14] width 240 height 16
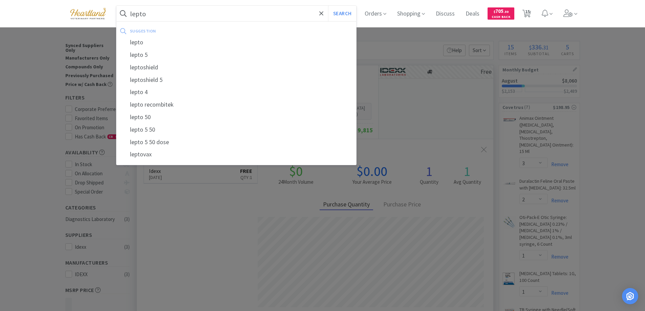
type input "lepto"
click at [328, 6] on button "Search" at bounding box center [342, 14] width 28 height 16
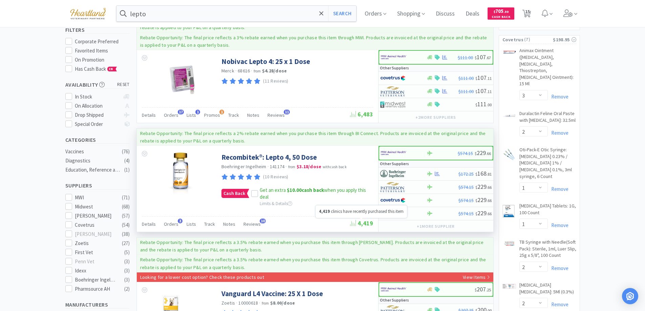
scroll to position [102, 0]
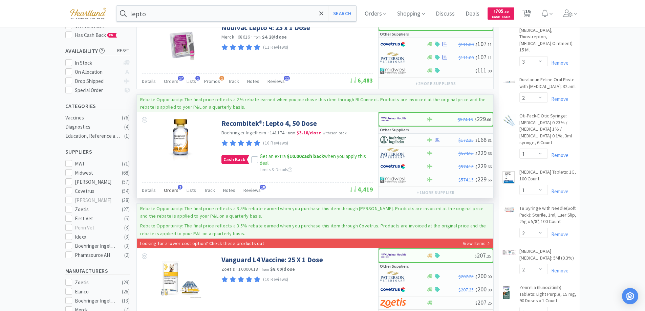
click at [167, 188] on span "Orders" at bounding box center [171, 190] width 15 height 6
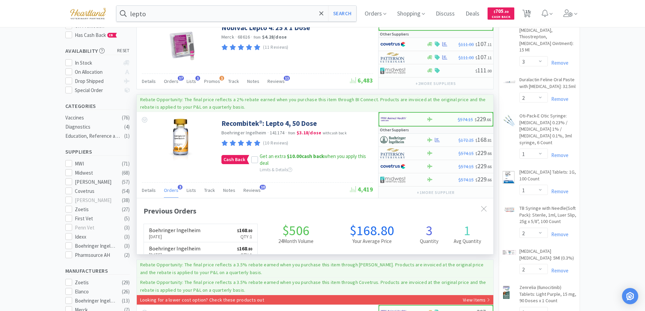
scroll to position [175, 357]
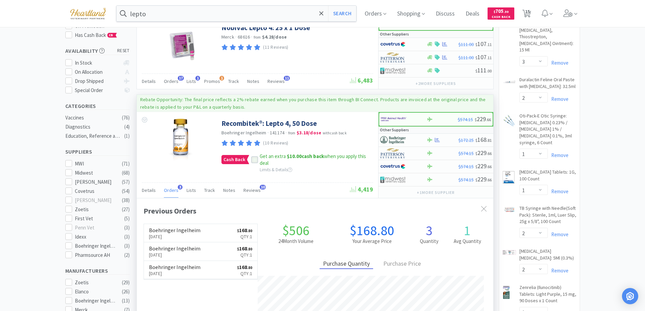
click at [253, 162] on icon at bounding box center [254, 160] width 5 height 5
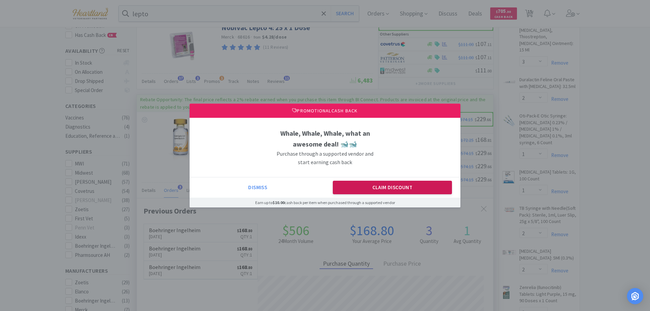
click at [390, 187] on button "Claim Discount" at bounding box center [393, 188] width 120 height 14
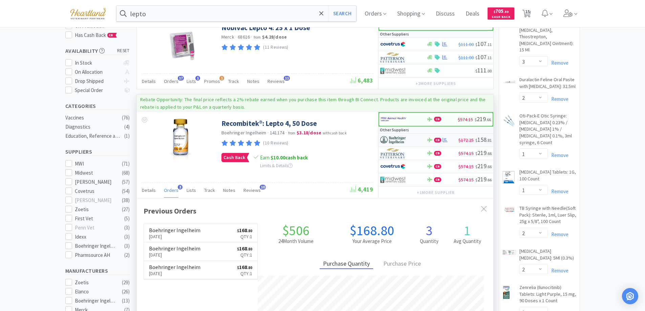
click at [414, 139] on div at bounding box center [398, 140] width 37 height 12
select select "1"
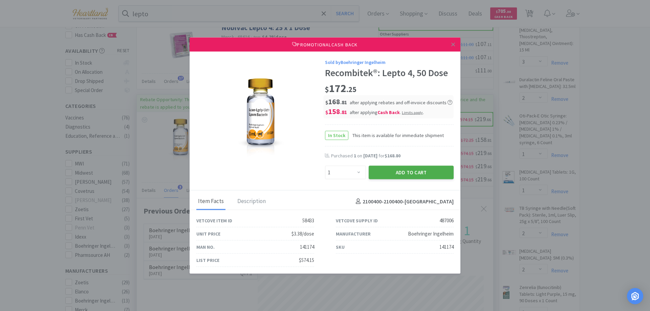
click at [413, 173] on button "Add to Cart" at bounding box center [411, 173] width 85 height 14
select select "1"
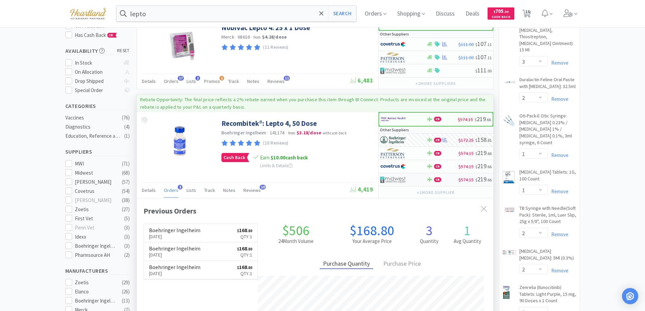
scroll to position [0, 0]
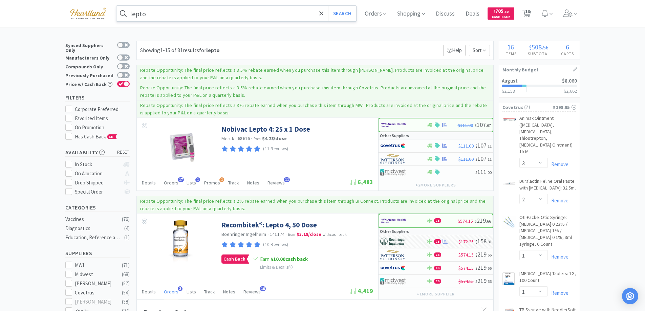
click at [245, 8] on input "lepto" at bounding box center [237, 14] width 240 height 16
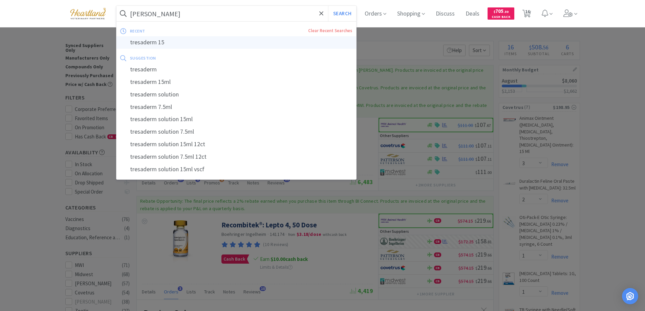
type input "tresaderm 15"
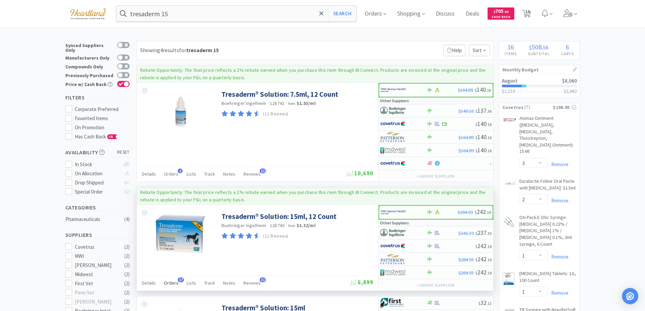
click at [170, 283] on span "Orders" at bounding box center [171, 283] width 15 height 6
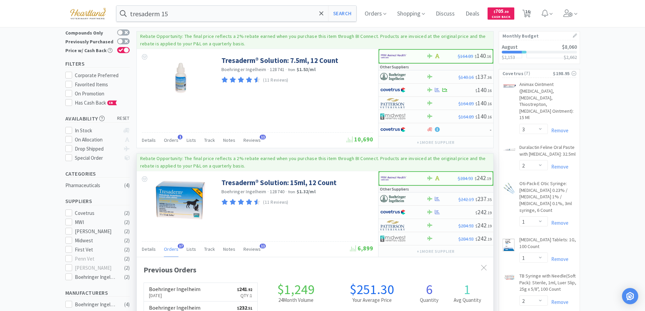
scroll to position [68, 0]
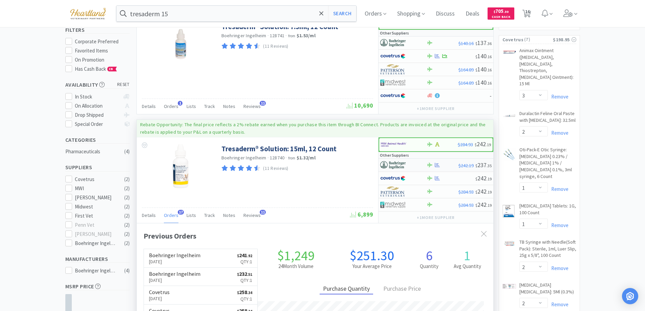
click at [414, 166] on div at bounding box center [398, 166] width 37 height 12
select select "1"
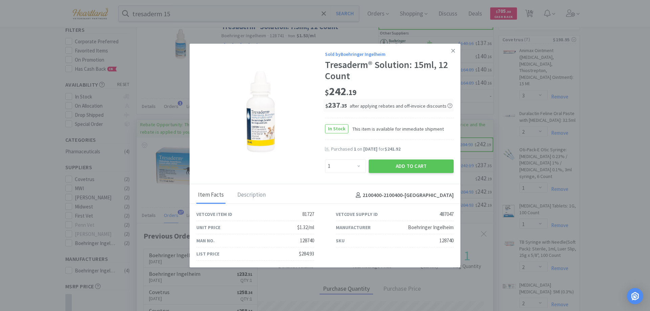
click at [414, 166] on button "Add to Cart" at bounding box center [411, 167] width 85 height 14
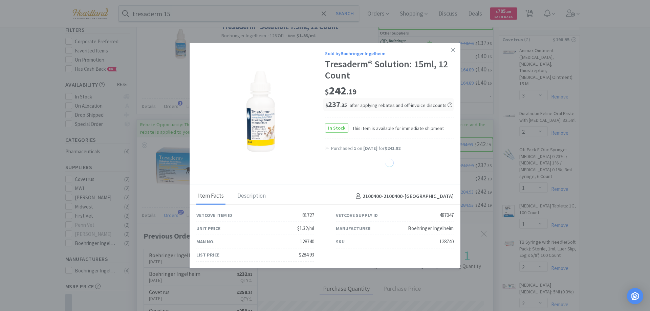
select select "1"
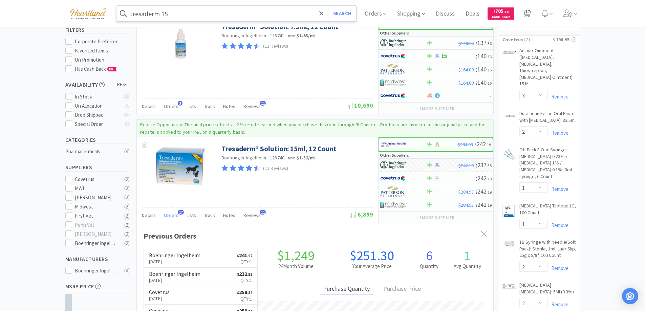
click at [201, 11] on input "tresaderm 15" at bounding box center [237, 14] width 240 height 16
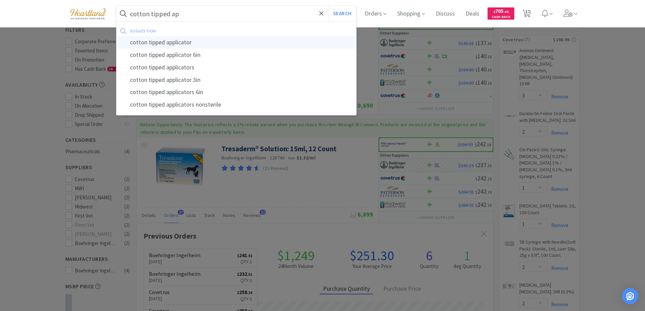
click at [196, 41] on div "cotton tipped applicator" at bounding box center [237, 42] width 240 height 13
type input "cotton tipped applicator"
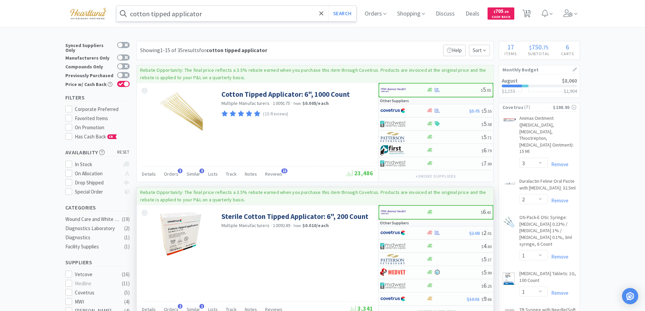
scroll to position [34, 0]
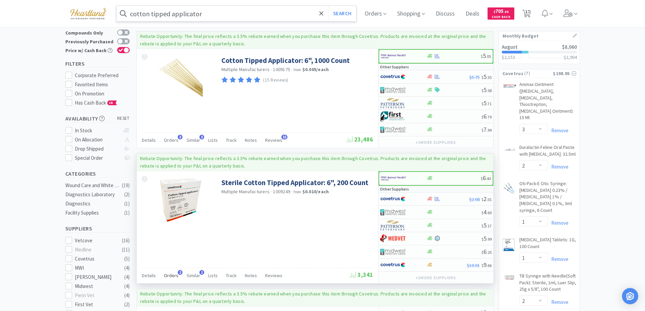
click at [172, 272] on div "Orders 2" at bounding box center [171, 276] width 15 height 13
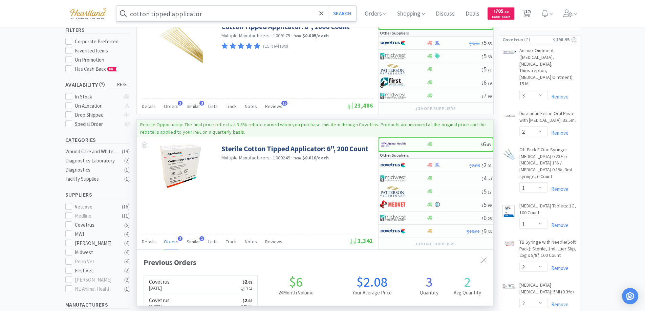
scroll to position [102, 0]
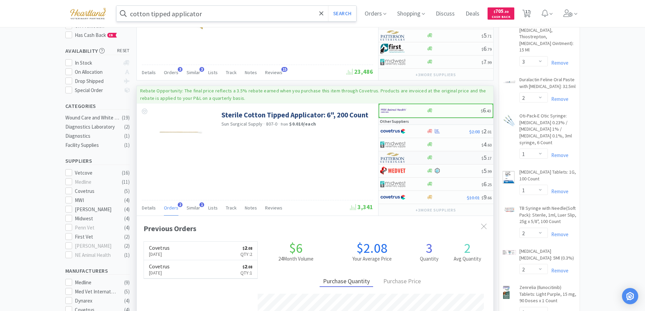
click at [419, 159] on div at bounding box center [403, 158] width 46 height 12
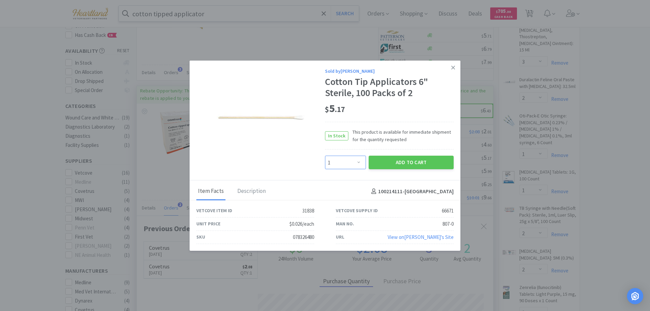
click at [361, 162] on select "Enter Quantity 1 2 3 4 5 6 7 8 9 10 11 12 13 14 15 16 17 18 19 20 Enter Quantity" at bounding box center [345, 163] width 41 height 14
select select "2"
click at [325, 156] on select "Enter Quantity 1 2 3 4 5 6 7 8 9 10 11 12 13 14 15 16 17 18 19 20 Enter Quantity" at bounding box center [345, 163] width 41 height 14
click at [406, 165] on button "Add to Cart" at bounding box center [411, 163] width 85 height 14
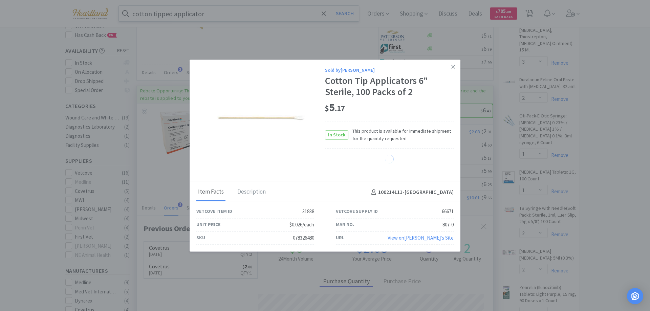
select select "2"
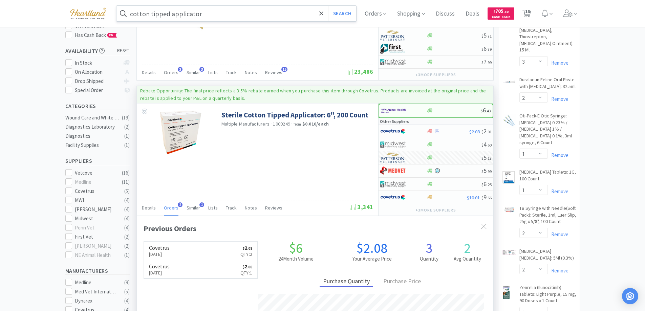
scroll to position [0, 0]
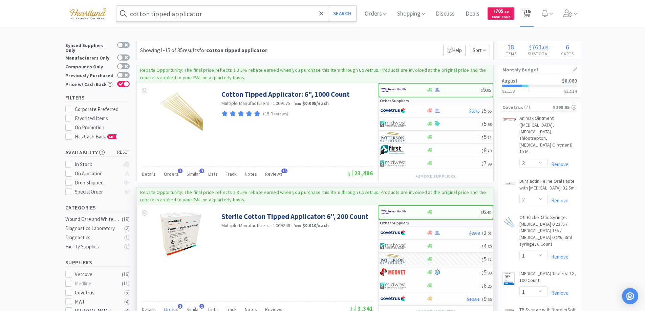
click at [529, 10] on span "18" at bounding box center [527, 11] width 5 height 27
select select "1"
select select "25"
select select "3"
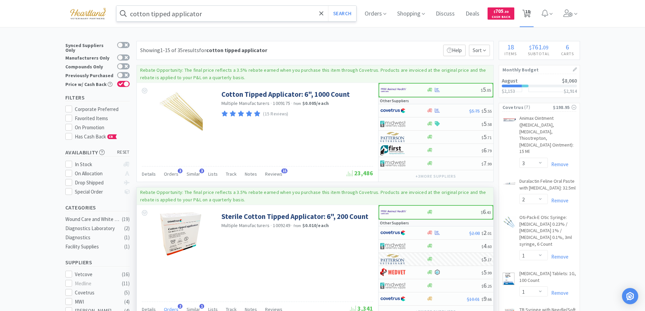
select select "2"
select select "1"
select select "2"
select select "1"
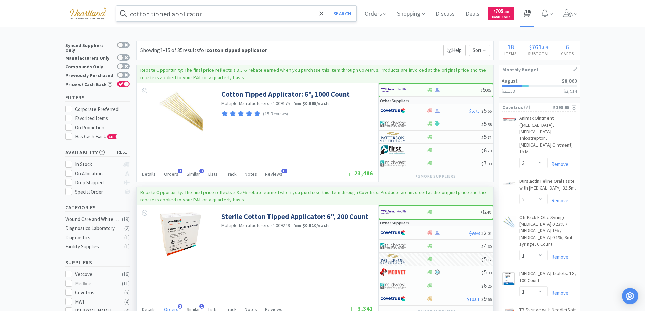
select select "1"
select select "2"
select select "1"
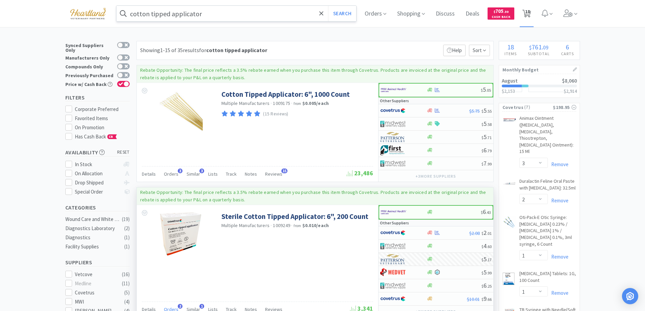
select select "1"
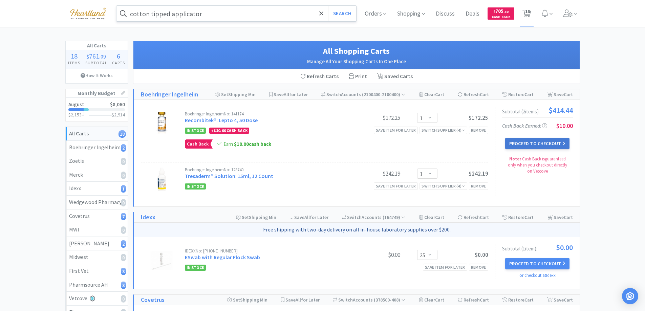
click at [542, 141] on button "Proceed to Checkout" at bounding box center [537, 144] width 64 height 12
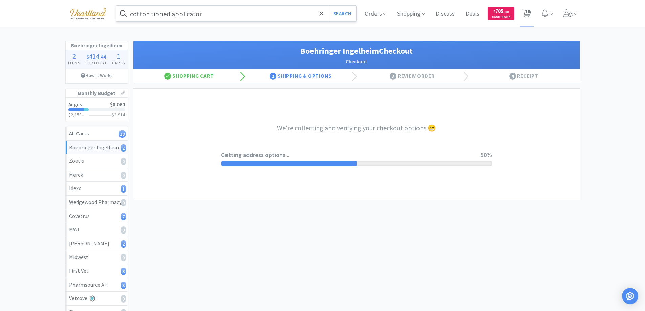
select select "invoice"
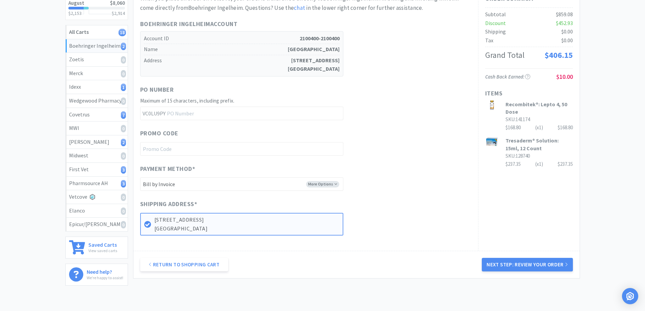
scroll to position [135, 0]
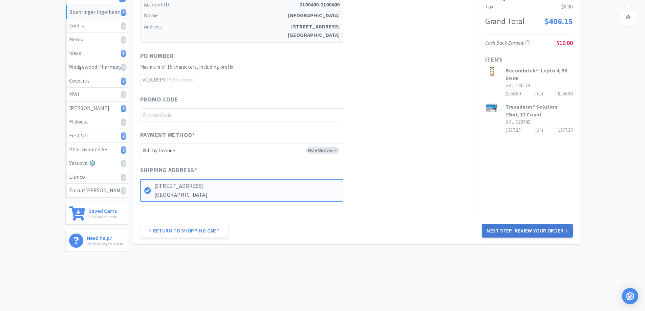
click at [540, 232] on button "Next Step: Review Your Order" at bounding box center [527, 231] width 91 height 14
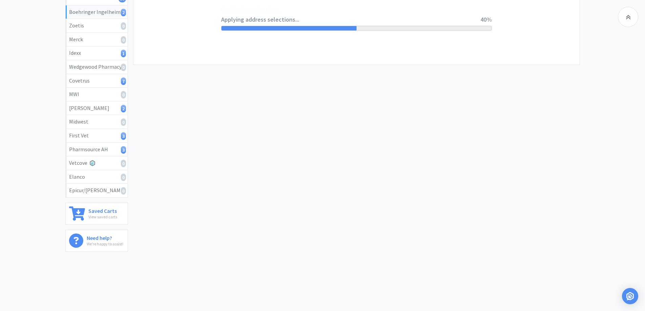
scroll to position [0, 0]
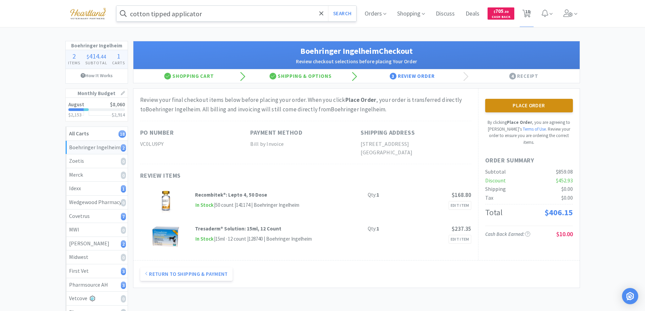
click at [529, 104] on button "Place Order" at bounding box center [529, 106] width 88 height 14
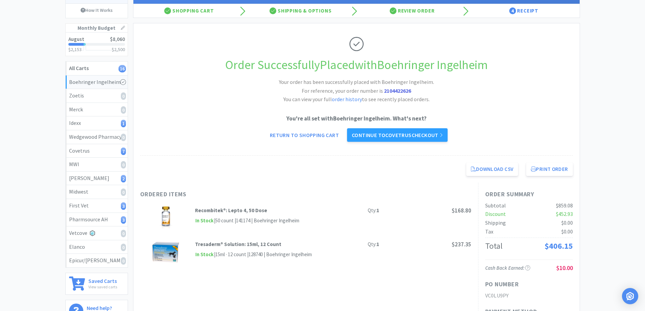
scroll to position [32, 0]
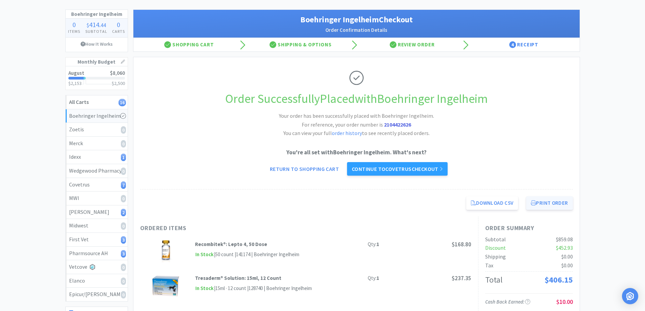
click at [546, 205] on button "Print Order" at bounding box center [549, 203] width 46 height 14
click at [397, 166] on link "Continue to Covetrus checkout" at bounding box center [397, 169] width 101 height 14
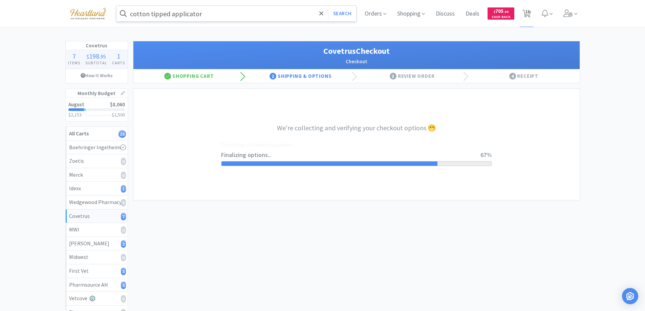
select select "ACCOUNT"
select select "cvt-standard-net"
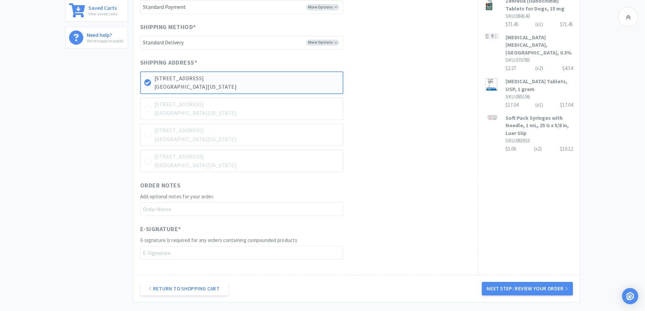
scroll to position [373, 0]
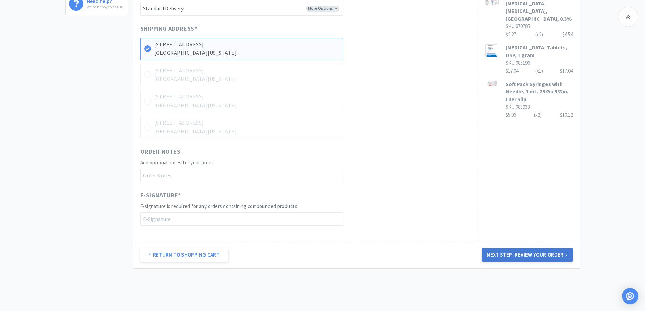
click at [548, 256] on button "Next Step: Review Your Order" at bounding box center [527, 255] width 91 height 14
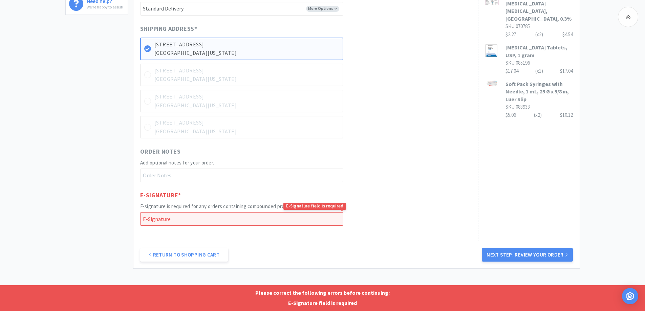
click at [176, 219] on input "text" at bounding box center [241, 219] width 203 height 14
type input "Angela Snapp"
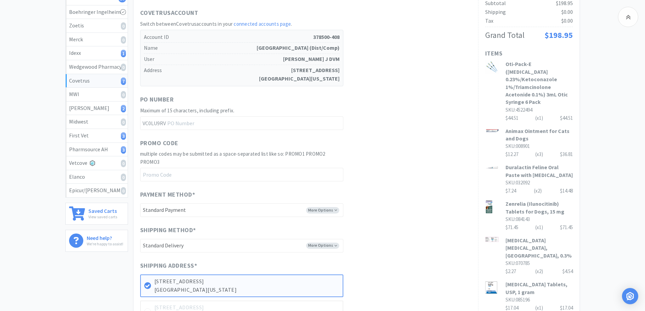
scroll to position [0, 0]
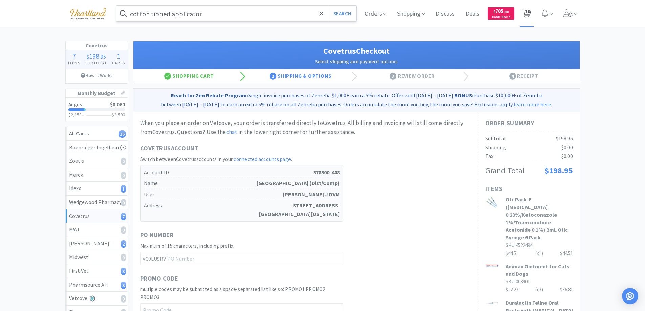
click at [526, 13] on span "16" at bounding box center [527, 11] width 5 height 27
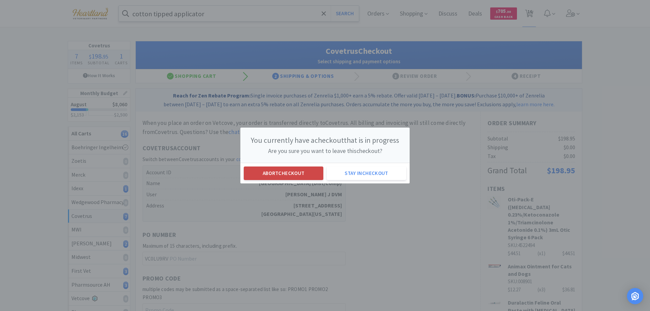
click at [285, 177] on button "Abort checkout" at bounding box center [284, 174] width 80 height 14
select select "25"
select select "3"
select select "2"
select select "1"
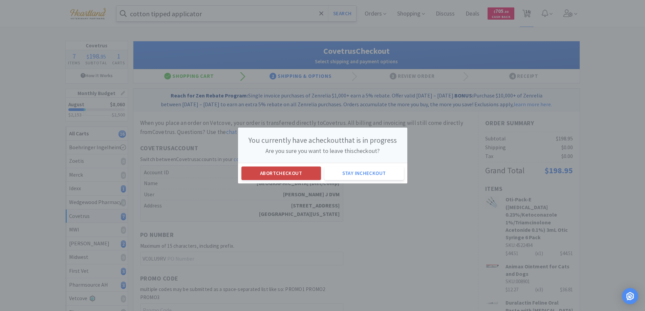
select select "2"
select select "1"
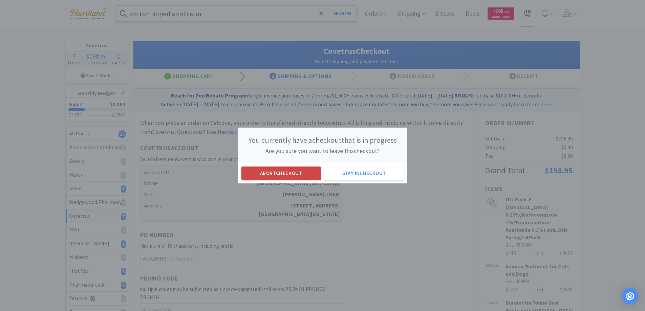
select select "2"
select select "1"
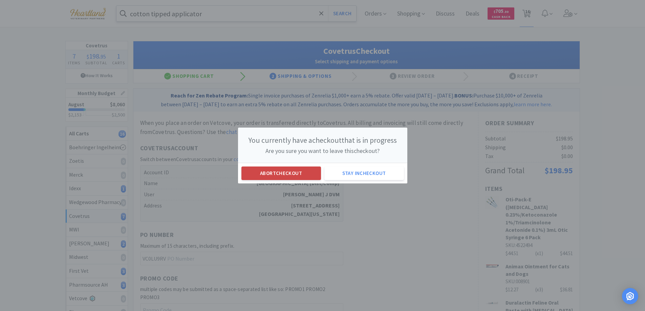
select select "1"
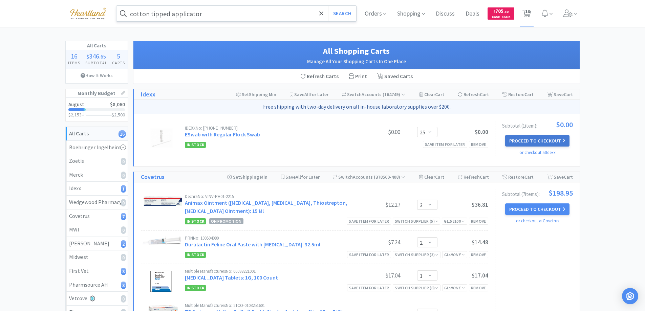
click at [519, 138] on button "Proceed to Checkout" at bounding box center [537, 141] width 64 height 12
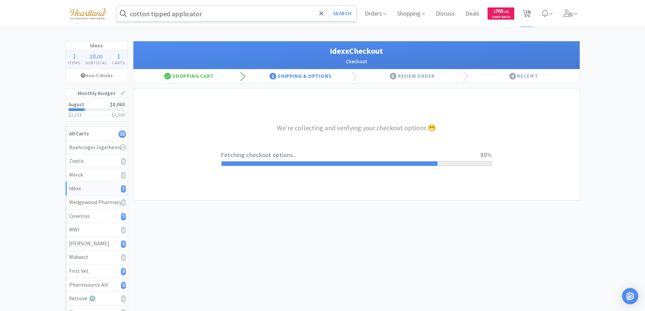
select select "900"
select select "003"
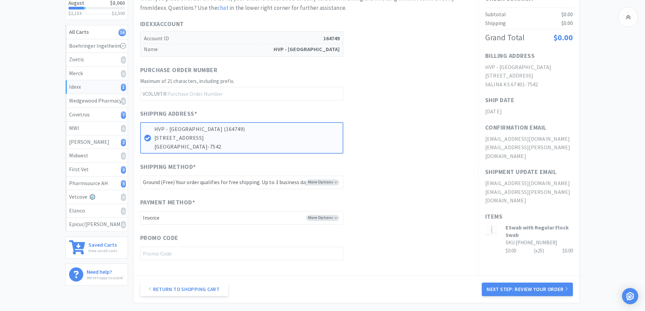
scroll to position [135, 0]
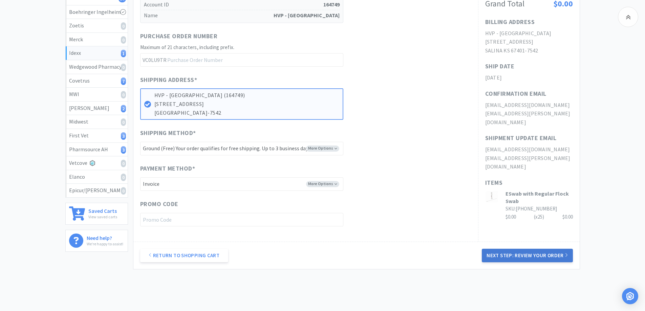
click at [531, 255] on button "Next Step: Review Your Order" at bounding box center [527, 256] width 91 height 14
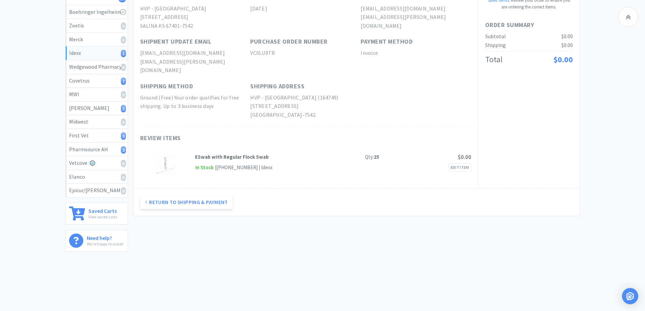
scroll to position [68, 0]
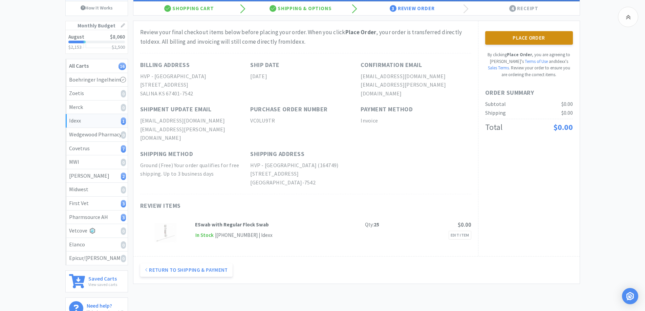
click at [539, 36] on button "Place Order" at bounding box center [529, 38] width 88 height 14
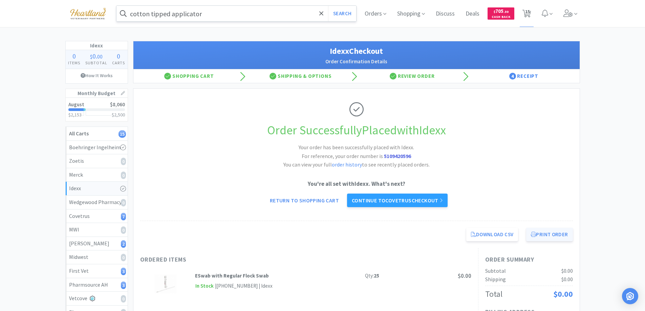
click at [553, 237] on button "Print Order" at bounding box center [549, 235] width 46 height 14
click at [420, 200] on link "Continue to Covetrus checkout" at bounding box center [397, 201] width 101 height 14
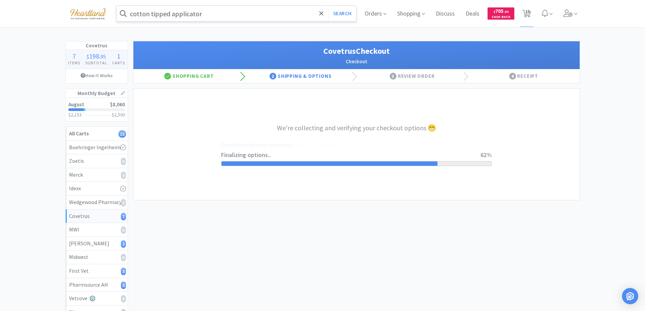
select select "ACCOUNT"
select select "cvt-standard-net"
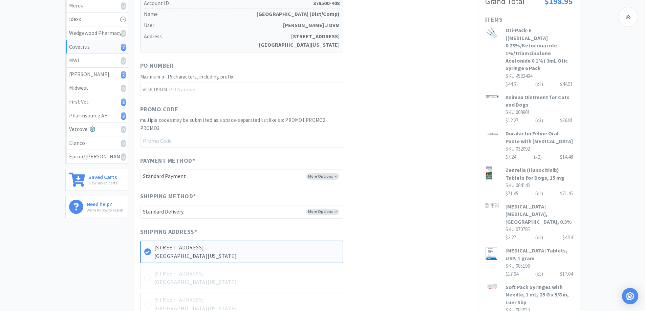
scroll to position [339, 0]
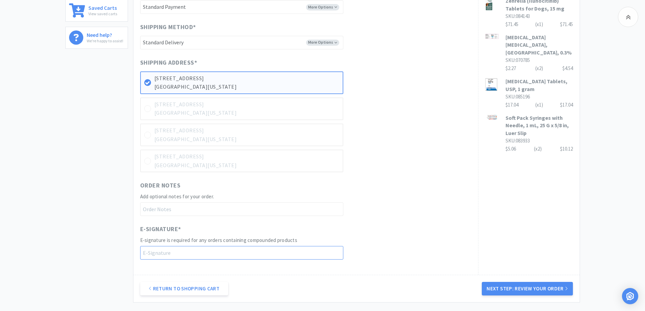
click at [160, 248] on input "text" at bounding box center [241, 253] width 203 height 14
type input "Shelbey Schrader"
click at [557, 287] on button "Next Step: Review Your Order" at bounding box center [527, 289] width 91 height 14
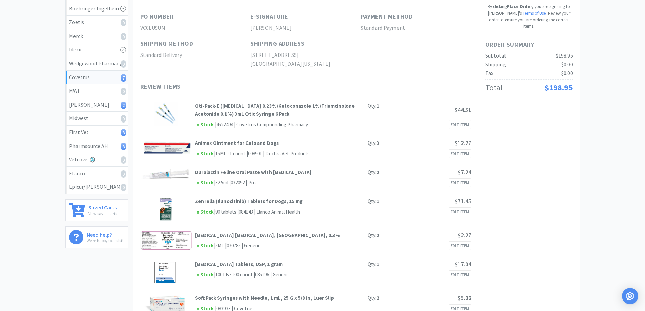
scroll to position [0, 0]
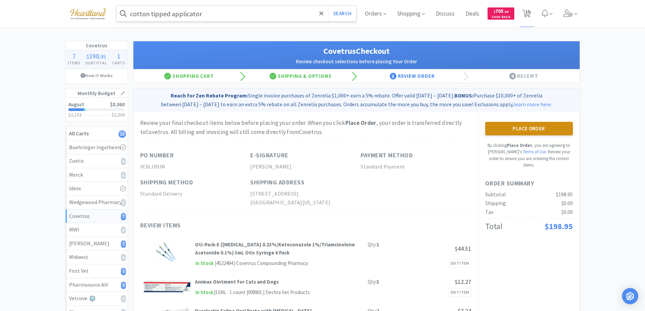
click at [538, 124] on button "Place Order" at bounding box center [529, 129] width 88 height 14
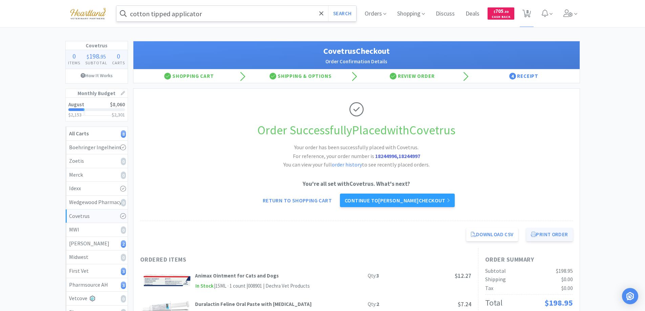
click at [560, 231] on button "Print Order" at bounding box center [549, 235] width 46 height 14
click at [416, 204] on link "Continue to Patterson checkout" at bounding box center [397, 201] width 115 height 14
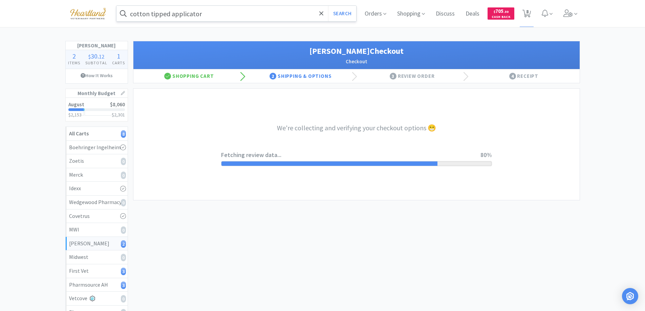
select select "1"
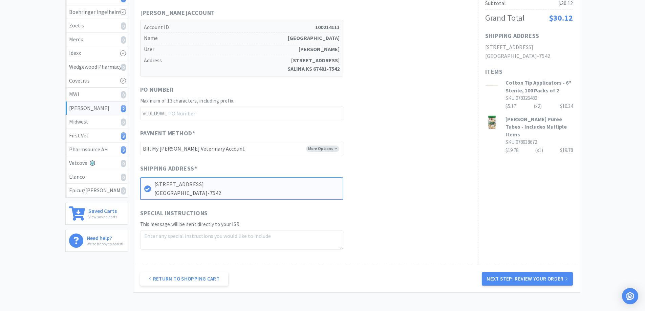
scroll to position [187, 0]
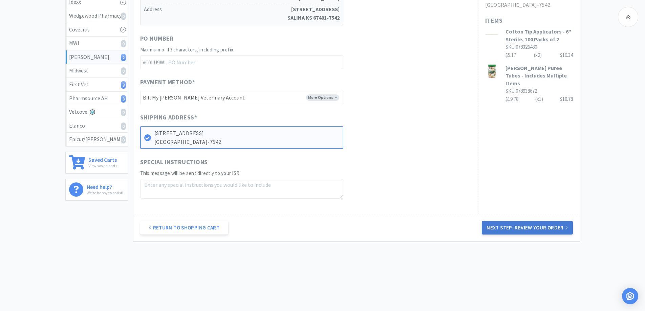
click at [544, 227] on button "Next Step: Review Your Order" at bounding box center [527, 228] width 91 height 14
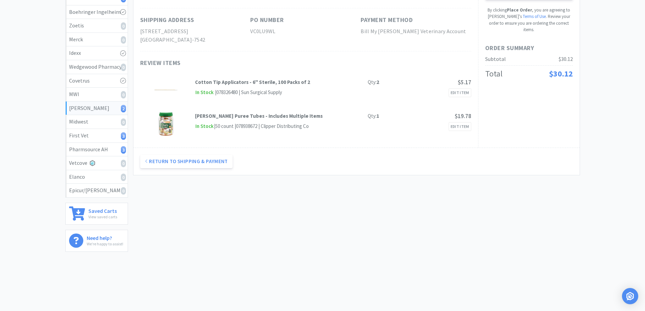
scroll to position [0, 0]
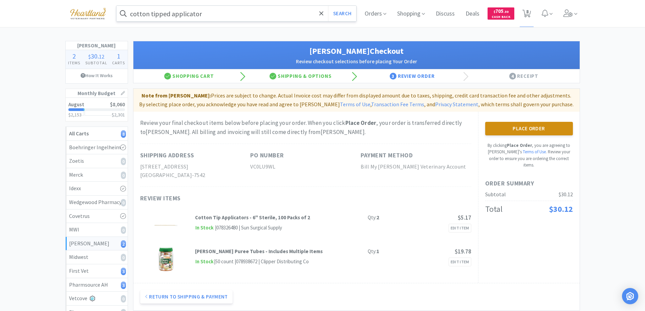
click at [530, 127] on button "Place Order" at bounding box center [529, 129] width 88 height 14
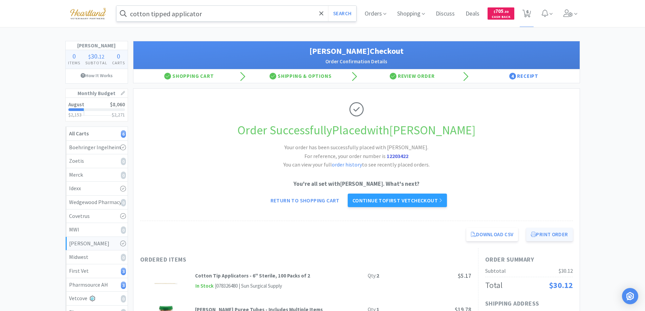
click at [541, 230] on button "Print Order" at bounding box center [549, 235] width 46 height 14
click at [395, 201] on link "Continue to First Vet checkout" at bounding box center [398, 201] width 100 height 14
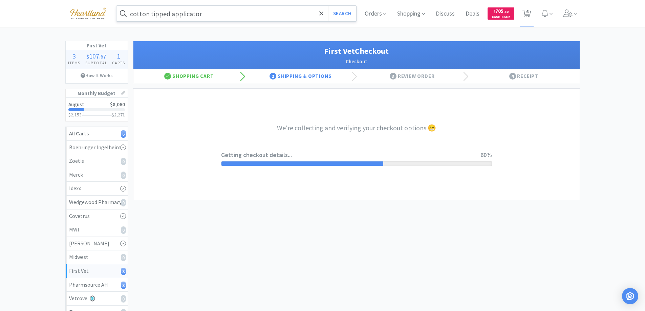
select select "companycredit"
select select "FIS"
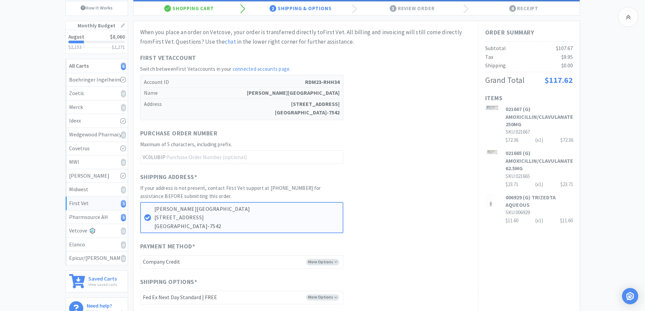
scroll to position [169, 0]
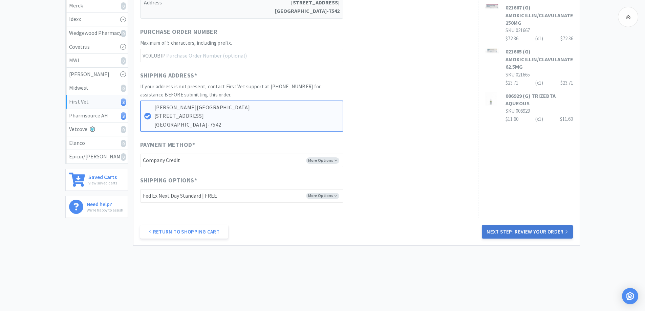
click at [540, 234] on button "Next Step: Review Your Order" at bounding box center [527, 232] width 91 height 14
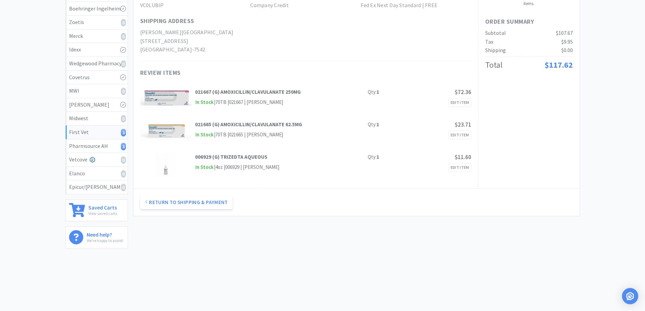
scroll to position [0, 0]
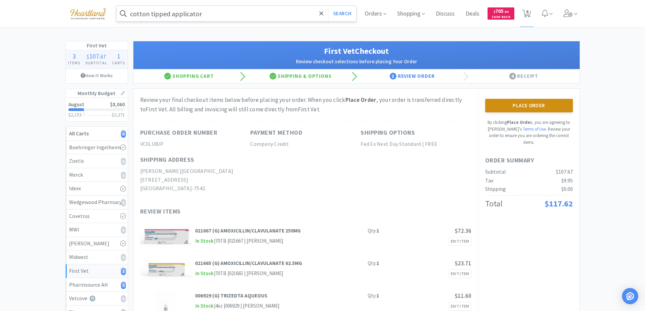
click at [536, 109] on button "Place Order" at bounding box center [529, 106] width 88 height 14
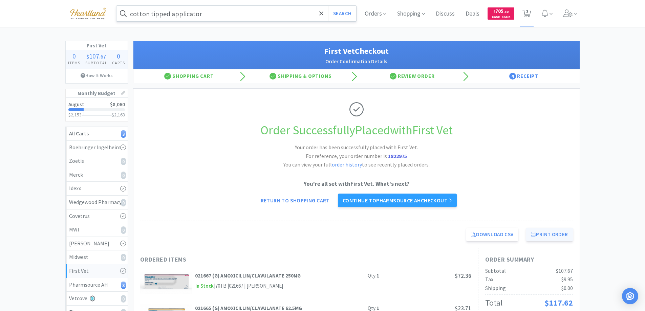
click at [555, 228] on button "Print Order" at bounding box center [549, 235] width 46 height 14
click at [398, 201] on link "Continue to Pharmsource AH checkout" at bounding box center [397, 201] width 119 height 14
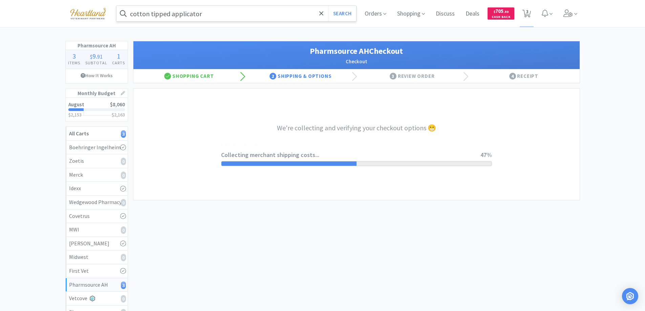
select select "1001"
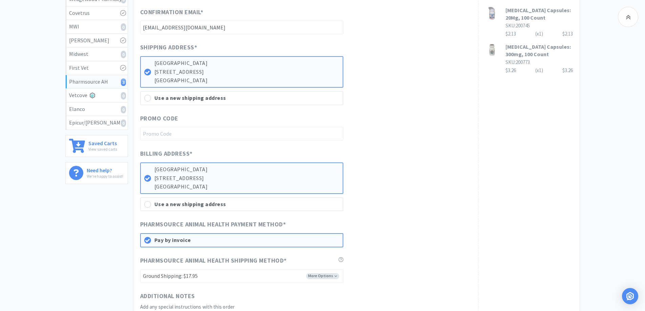
scroll to position [337, 0]
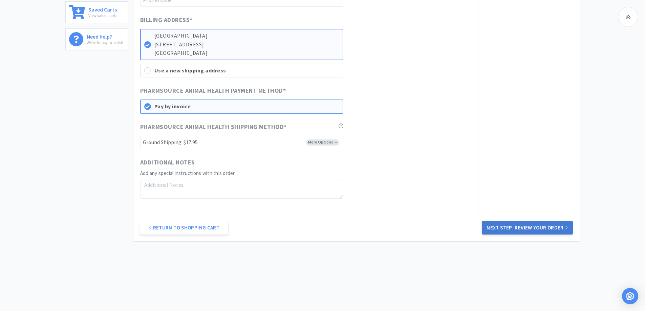
click at [531, 230] on button "Next Step: Review Your Order" at bounding box center [527, 228] width 91 height 14
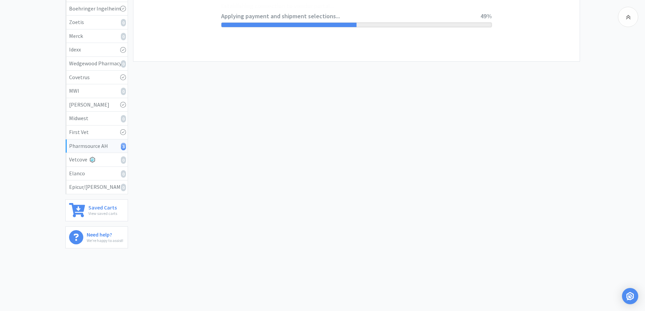
scroll to position [0, 0]
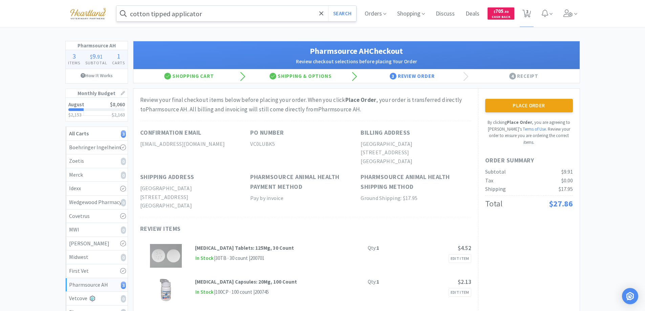
click at [530, 116] on div "Place Order By clicking Place Order , you are agreeing to Vetcove's Terms of Us…" at bounding box center [529, 122] width 88 height 47
click at [531, 105] on button "Place Order" at bounding box center [529, 106] width 88 height 14
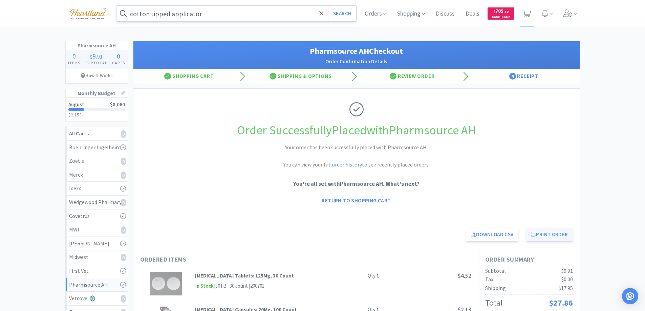
click at [547, 236] on button "Print Order" at bounding box center [549, 235] width 46 height 14
click at [355, 202] on link "Return to Shopping Cart" at bounding box center [356, 201] width 79 height 14
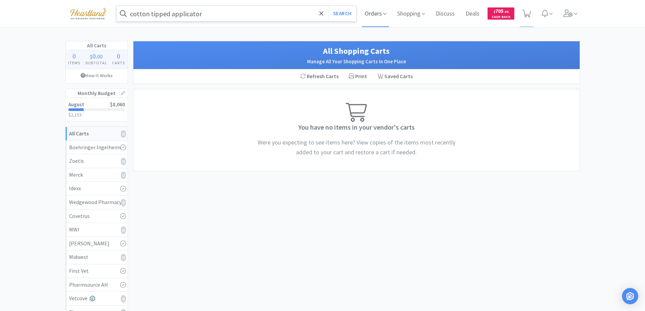
click at [369, 16] on span "Orders" at bounding box center [375, 13] width 27 height 27
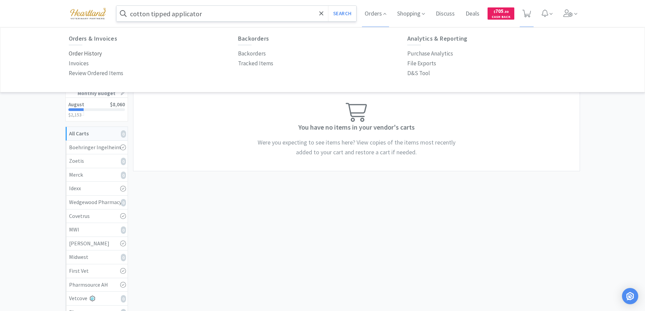
click at [91, 56] on p "Order History" at bounding box center [85, 53] width 33 height 9
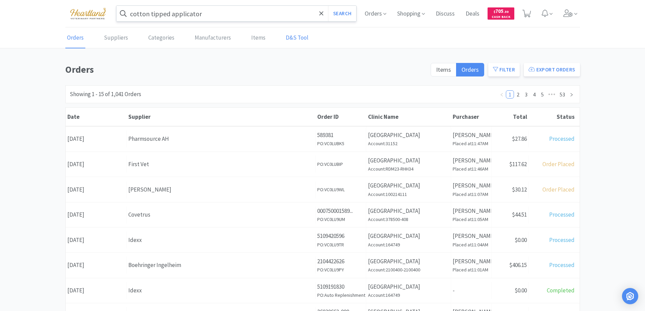
click at [290, 39] on link "D&S Tool" at bounding box center [297, 38] width 26 height 21
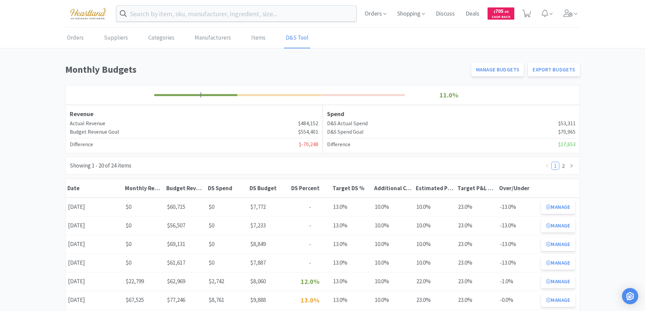
scroll to position [68, 0]
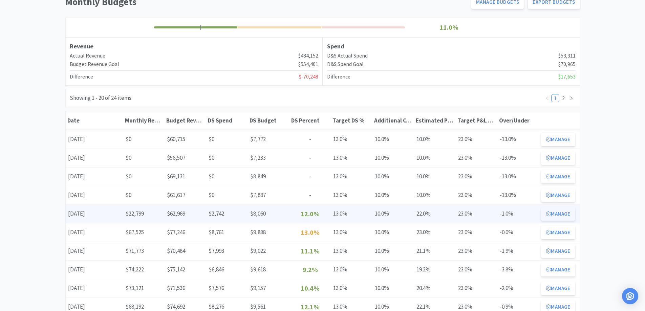
click at [567, 215] on button "Manage" at bounding box center [558, 214] width 34 height 14
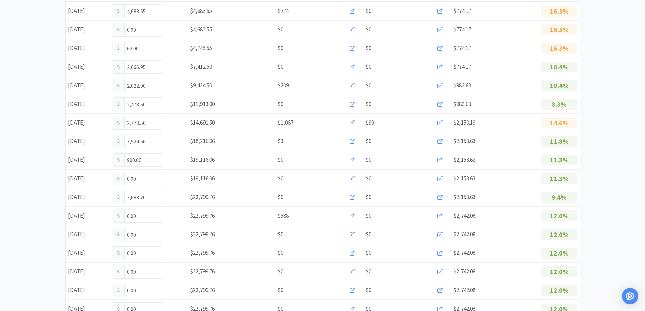
scroll to position [203, 0]
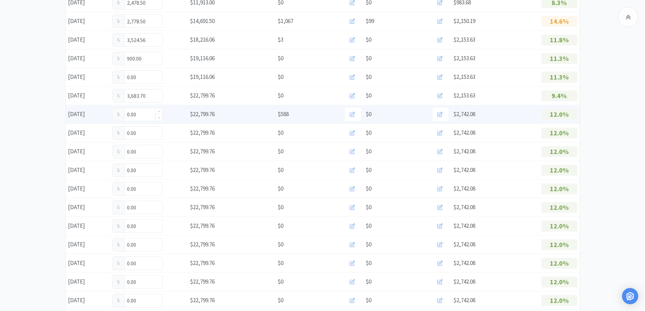
click at [150, 113] on input "0.00" at bounding box center [137, 114] width 50 height 13
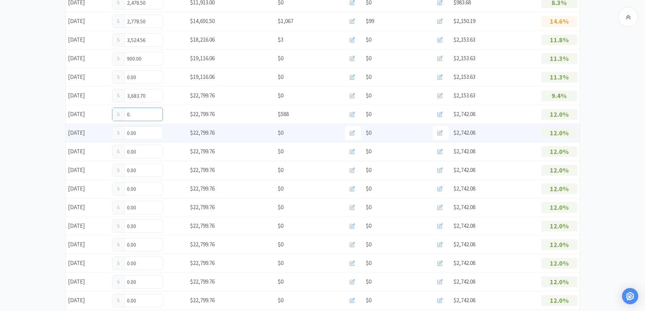
type input "0"
type input "591.25"
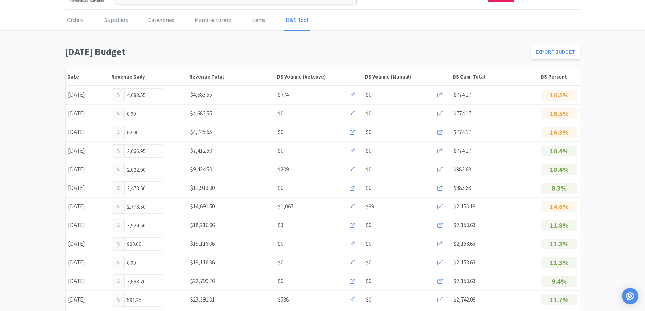
scroll to position [119, 0]
